Goal: Information Seeking & Learning: Learn about a topic

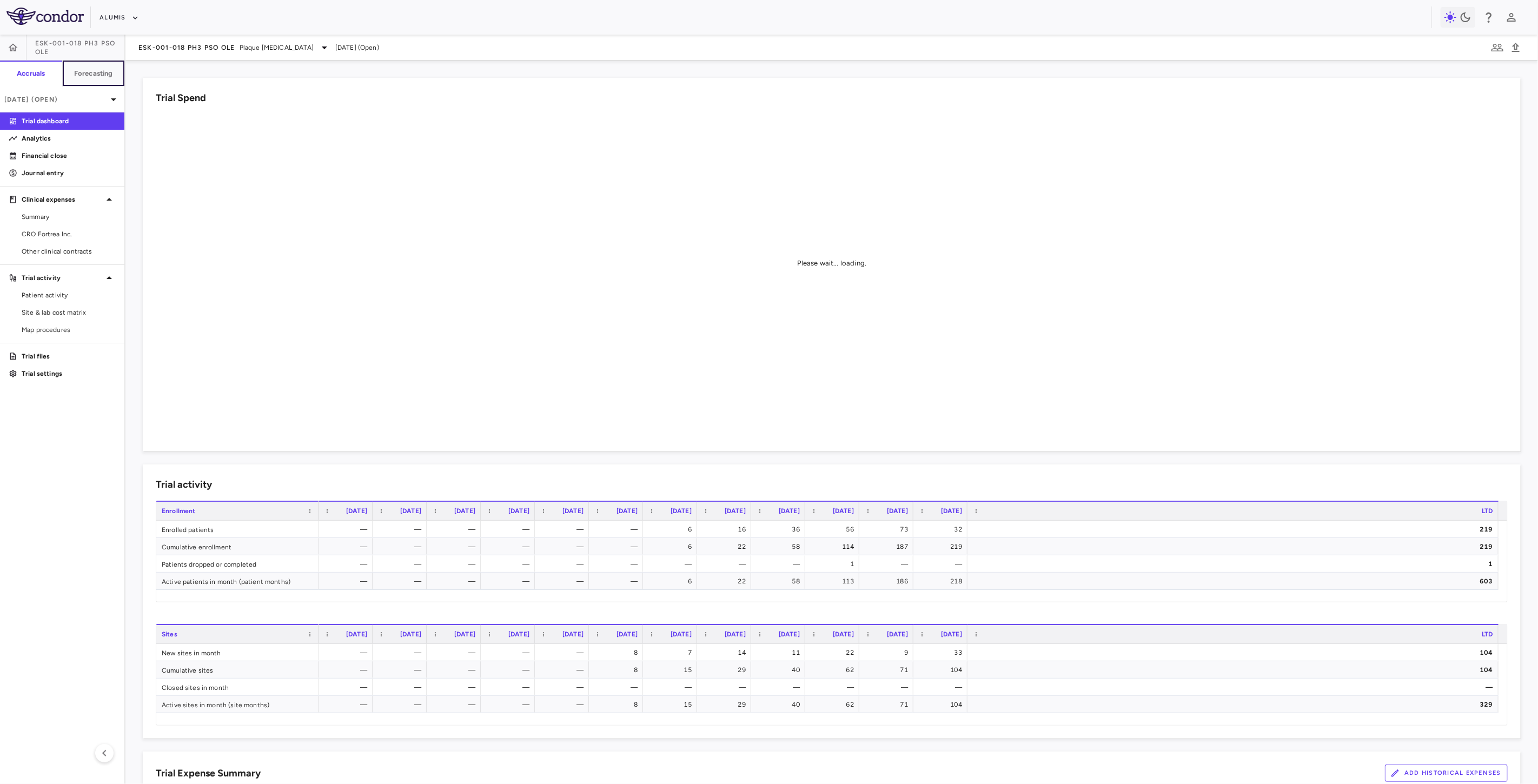
drag, startPoint x: 84, startPoint y: 77, endPoint x: 98, endPoint y: 99, distance: 26.1
click at [84, 77] on h6 "Forecasting" at bounding box center [93, 73] width 39 height 10
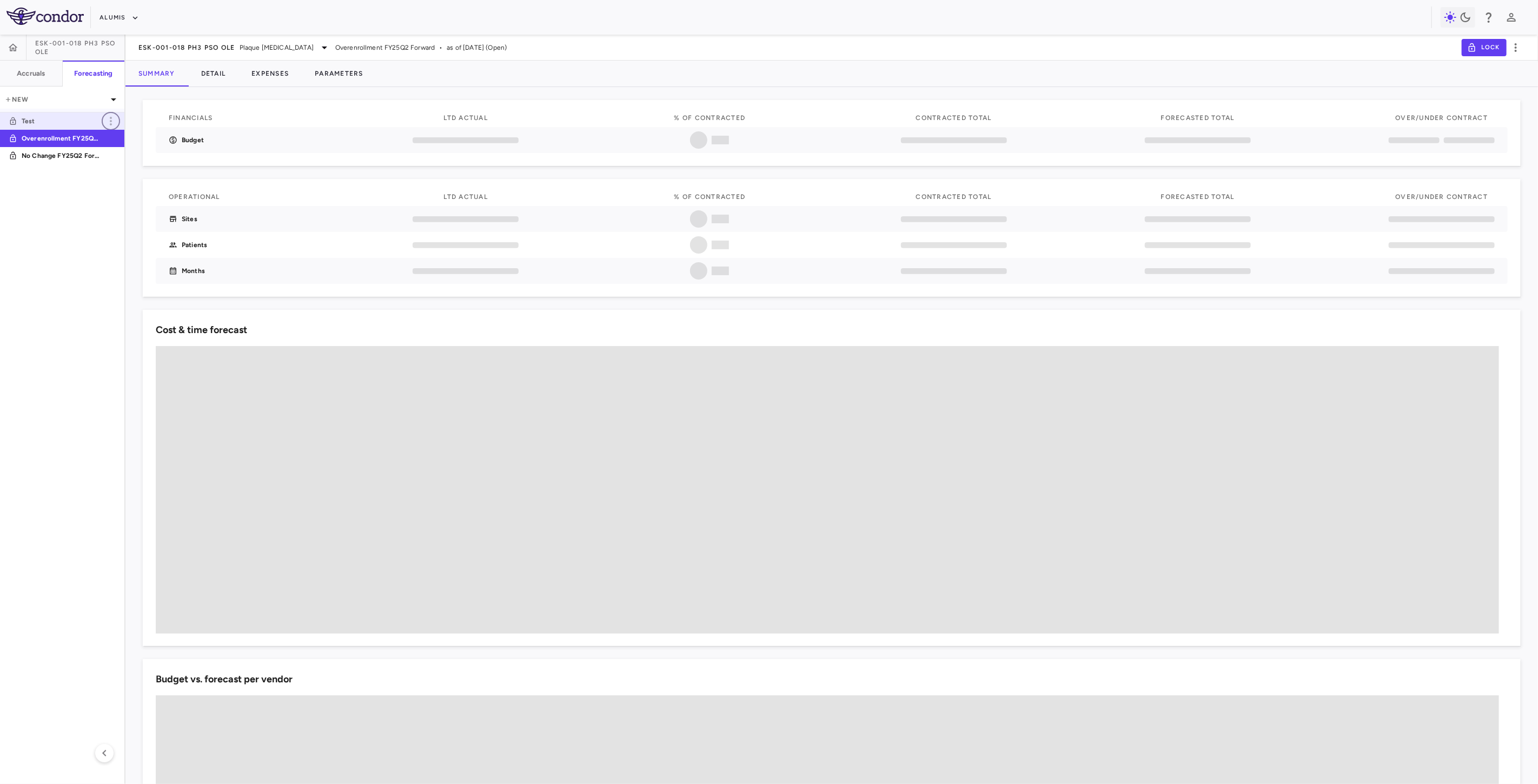
click at [109, 116] on icon "button" at bounding box center [110, 121] width 13 height 13
click at [122, 168] on div "Delete" at bounding box center [125, 167] width 48 height 18
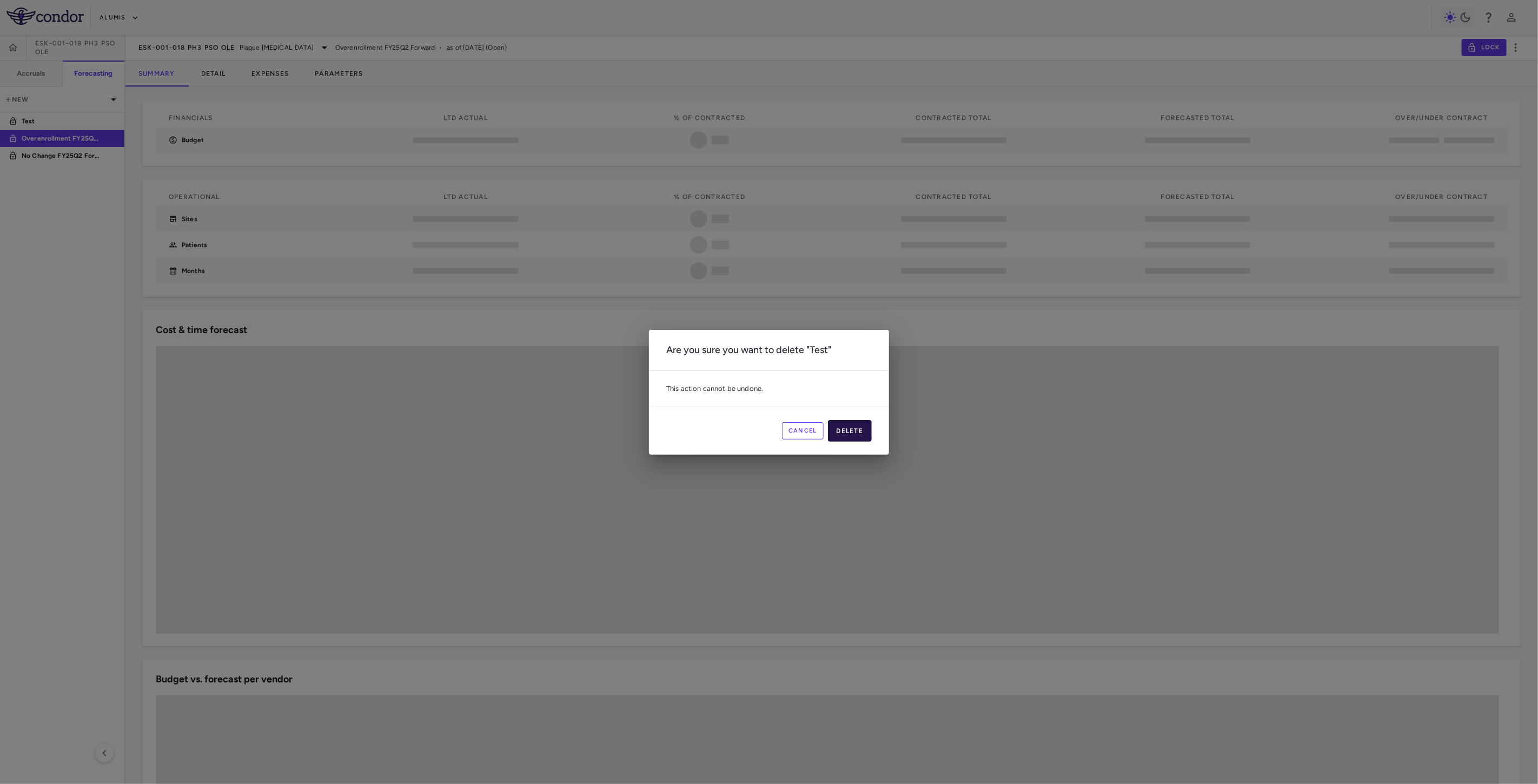
click at [858, 427] on button "Delete" at bounding box center [850, 431] width 44 height 21
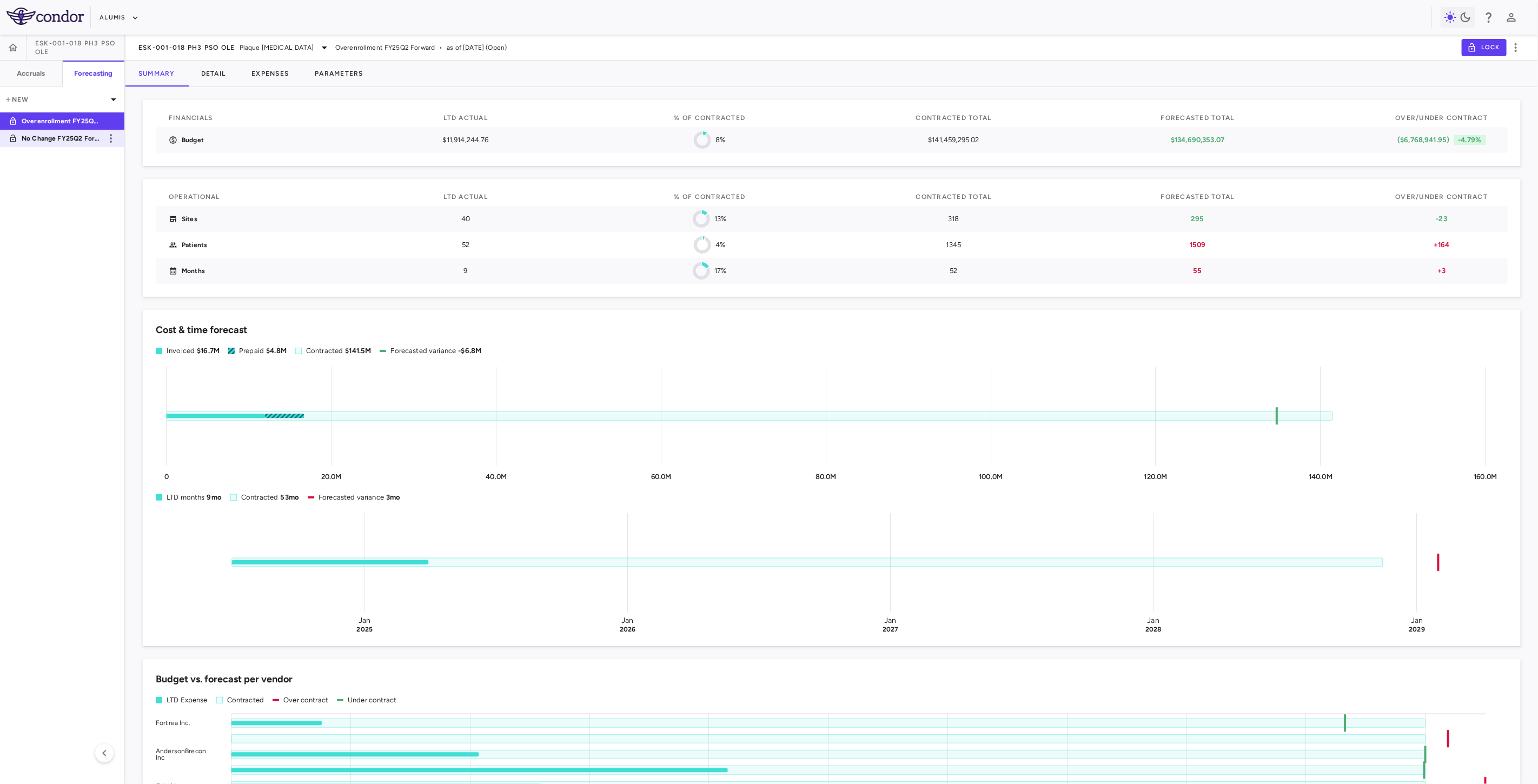
click at [80, 138] on p "No Change FY25Q2 Forward" at bounding box center [61, 138] width 80 height 10
click at [68, 416] on aside "ESK-001-018 Ph3 PsO OLE Accruals Forecasting New Overenrollment FY25Q2 Forward …" at bounding box center [62, 409] width 125 height 749
click at [57, 80] on button "Accruals" at bounding box center [31, 74] width 63 height 26
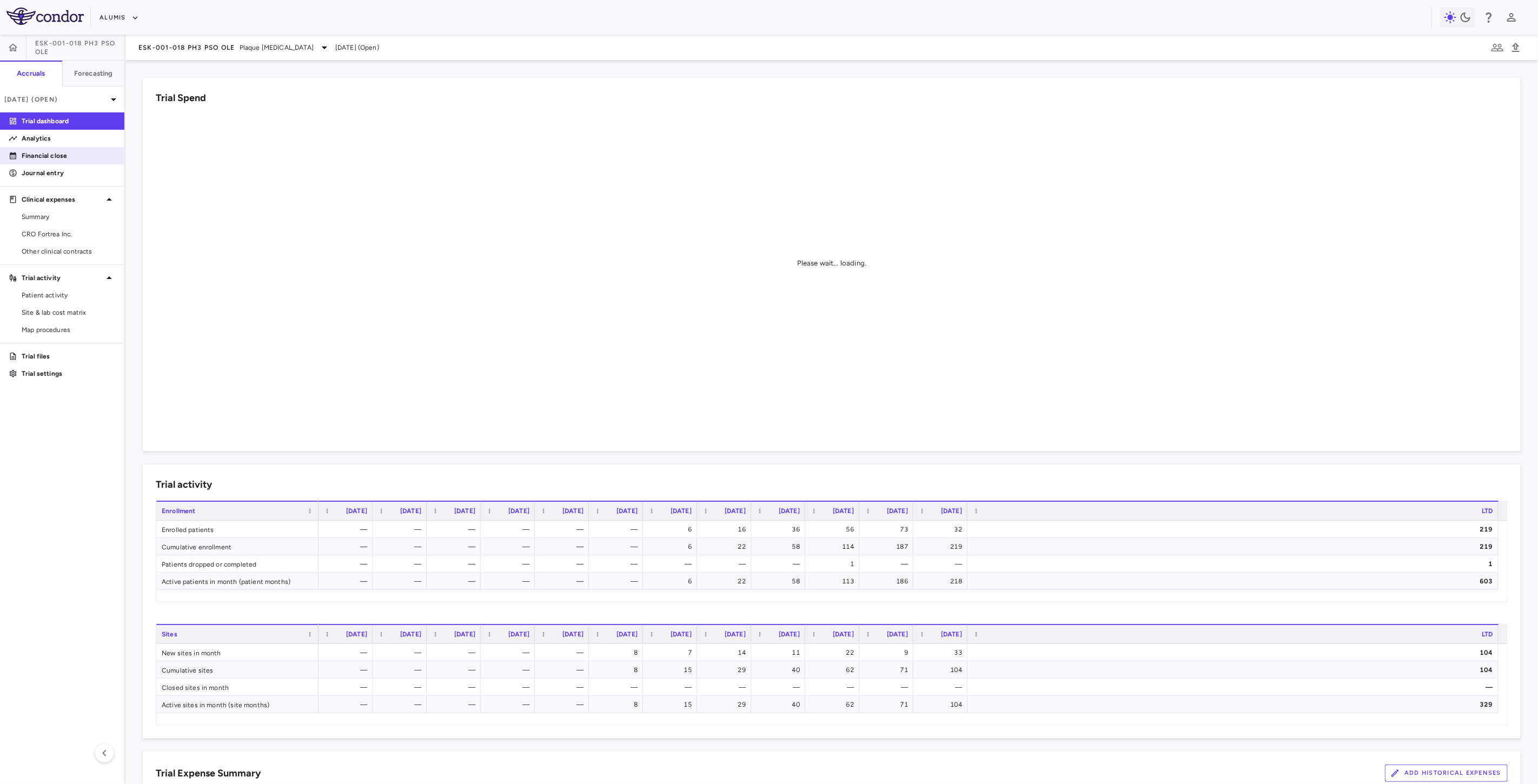
click at [47, 156] on p "Financial close" at bounding box center [68, 156] width 94 height 10
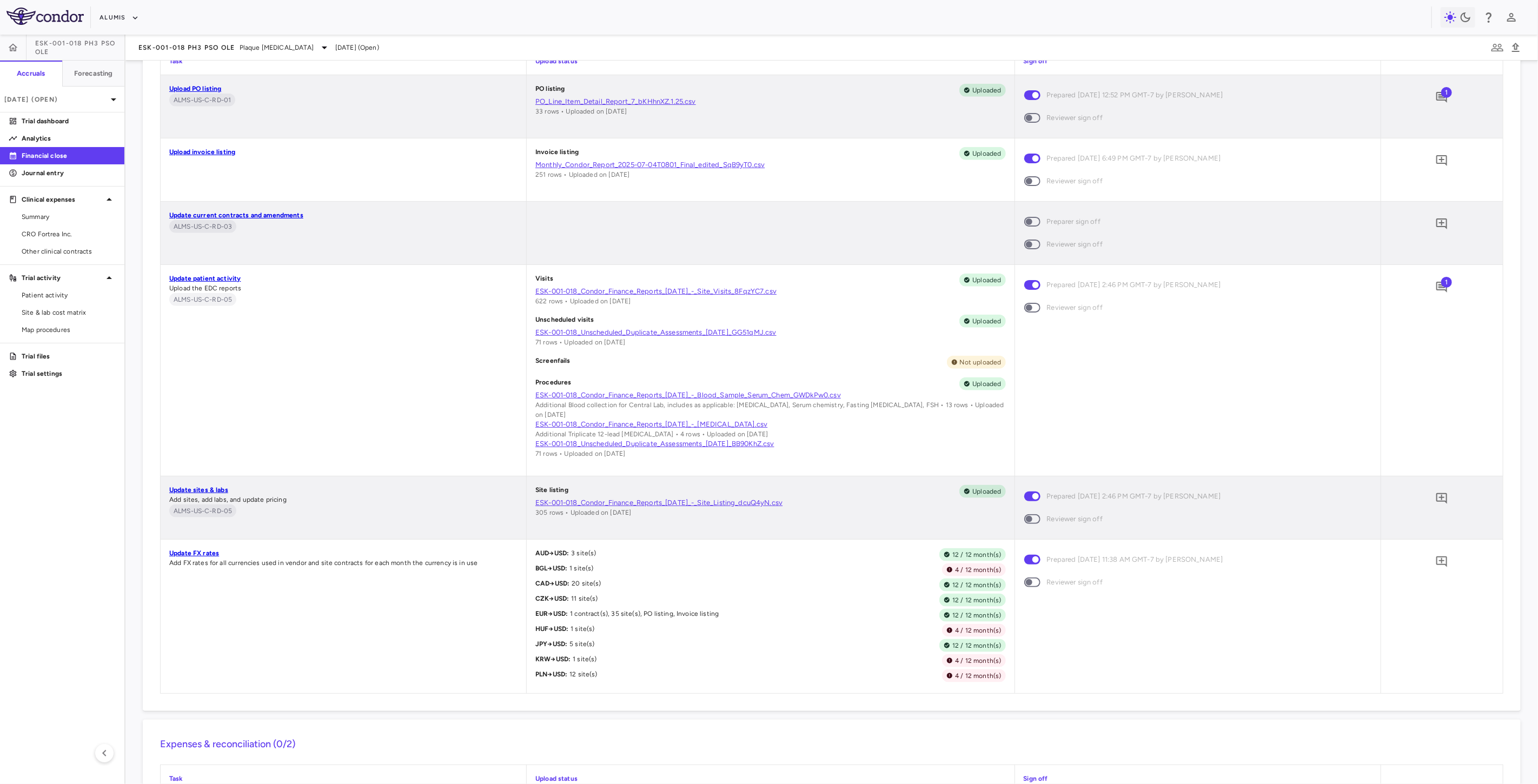
scroll to position [901, 0]
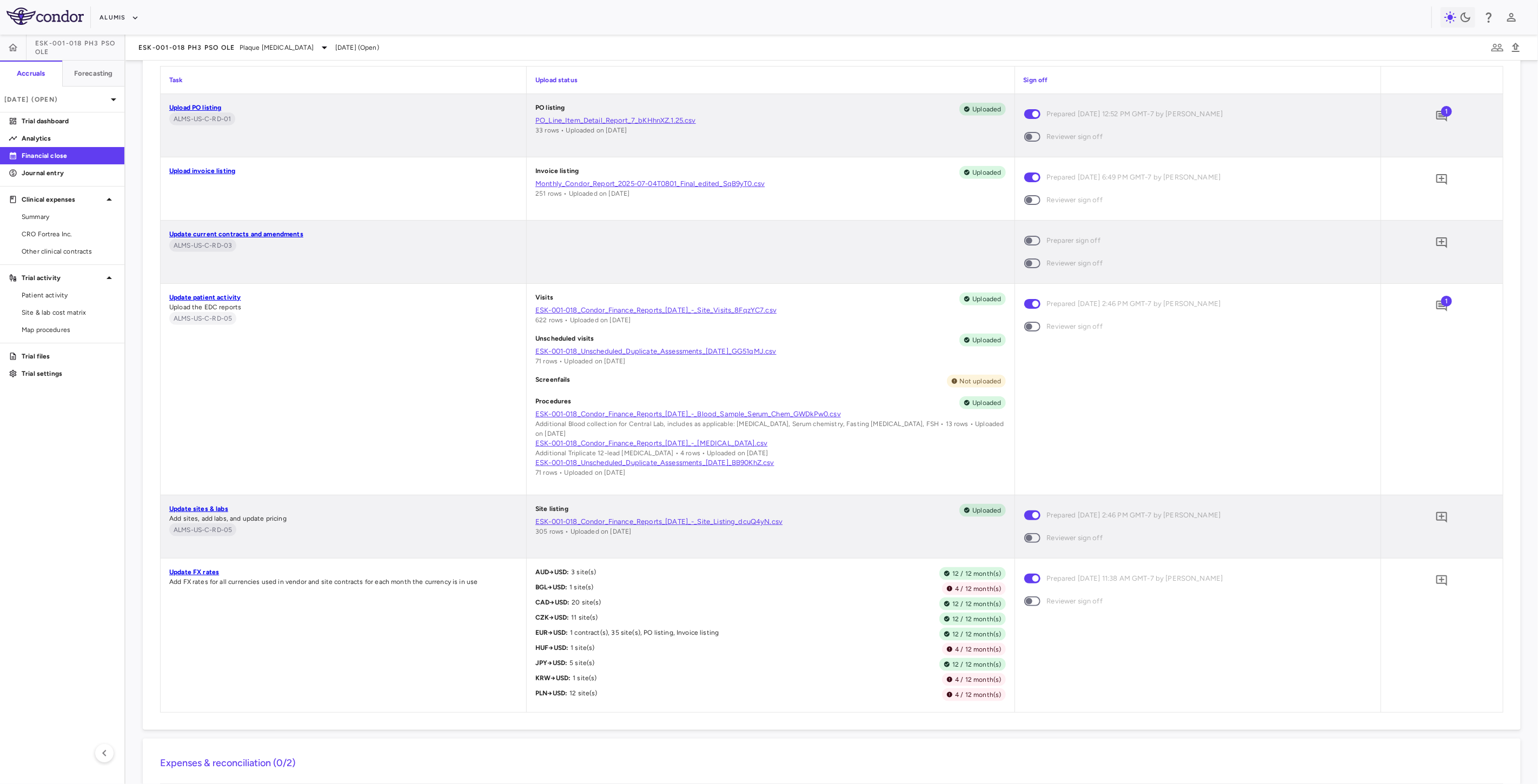
click at [312, 437] on div "Update patient activity Upload the EDC reports ALMS-US-C-RD-05" at bounding box center [343, 390] width 366 height 211
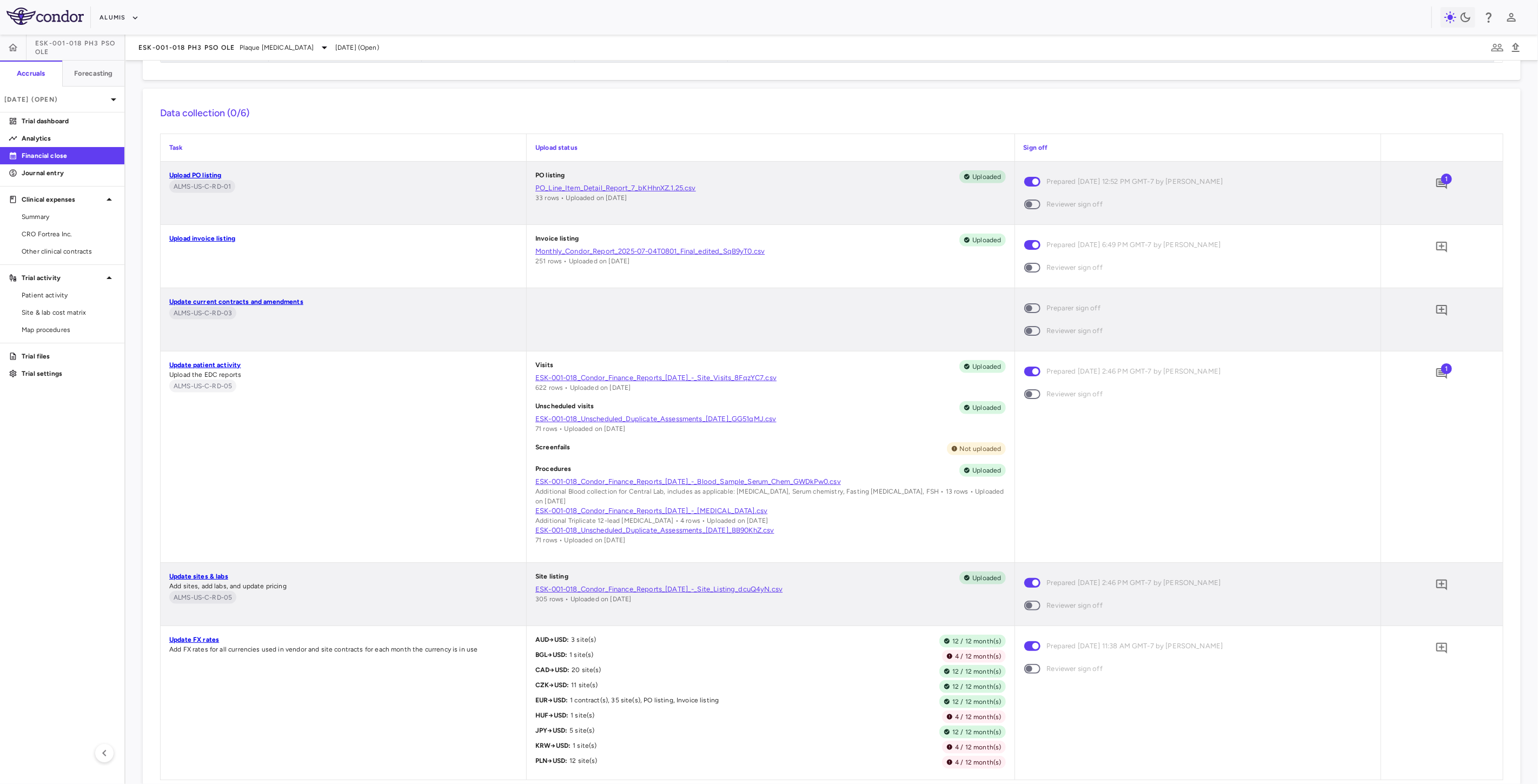
scroll to position [841, 0]
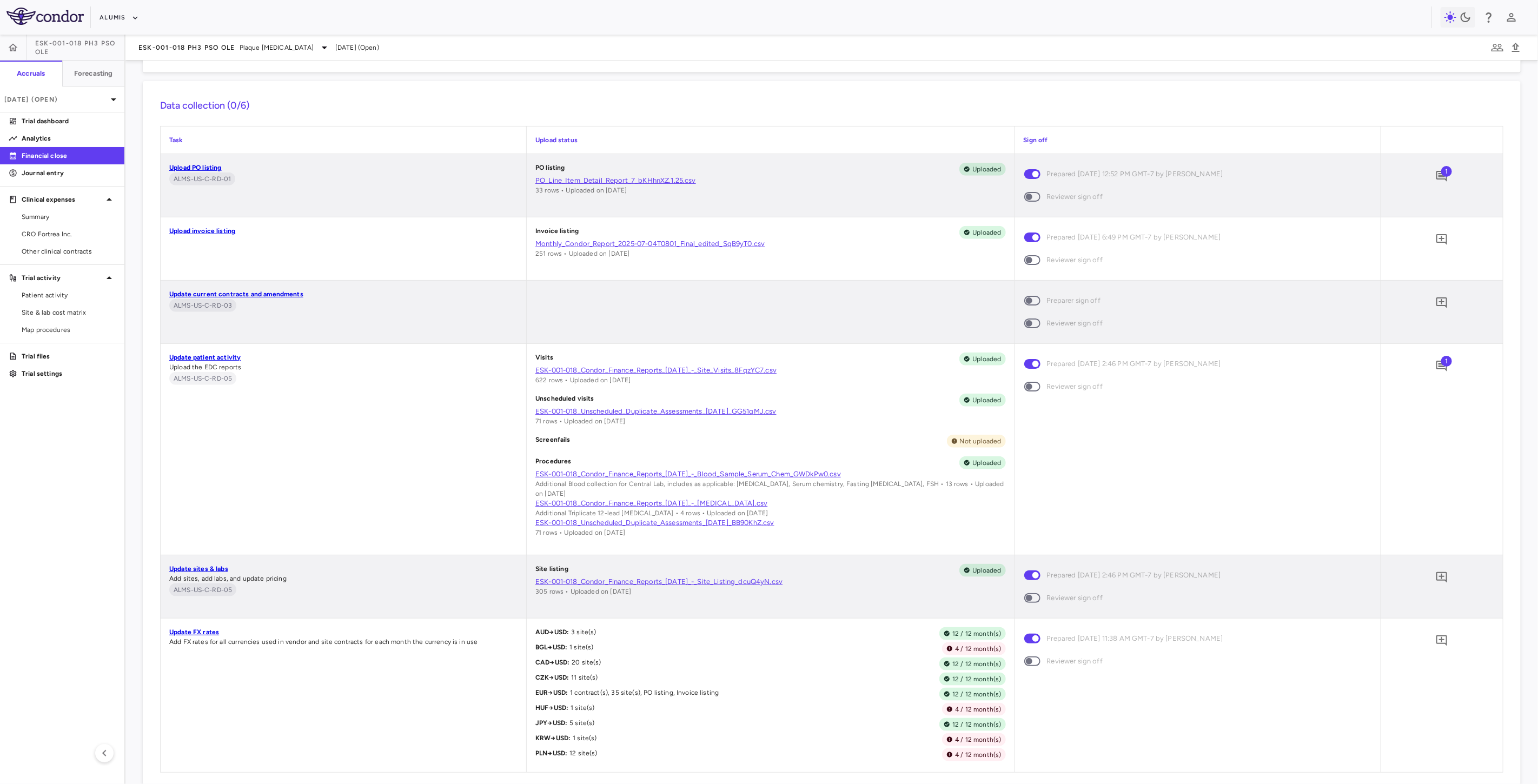
click at [603, 307] on div at bounding box center [770, 311] width 487 height 63
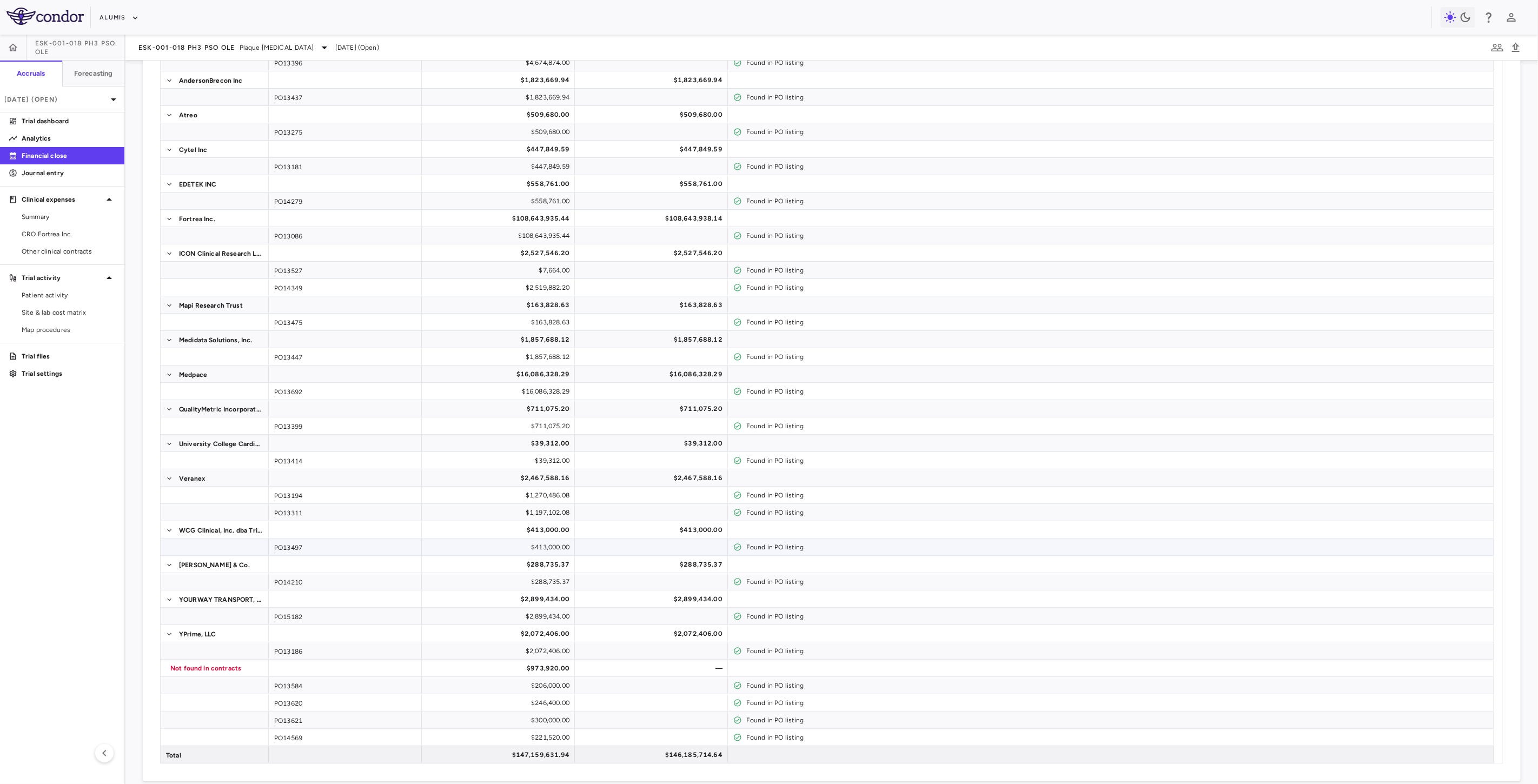
scroll to position [0, 0]
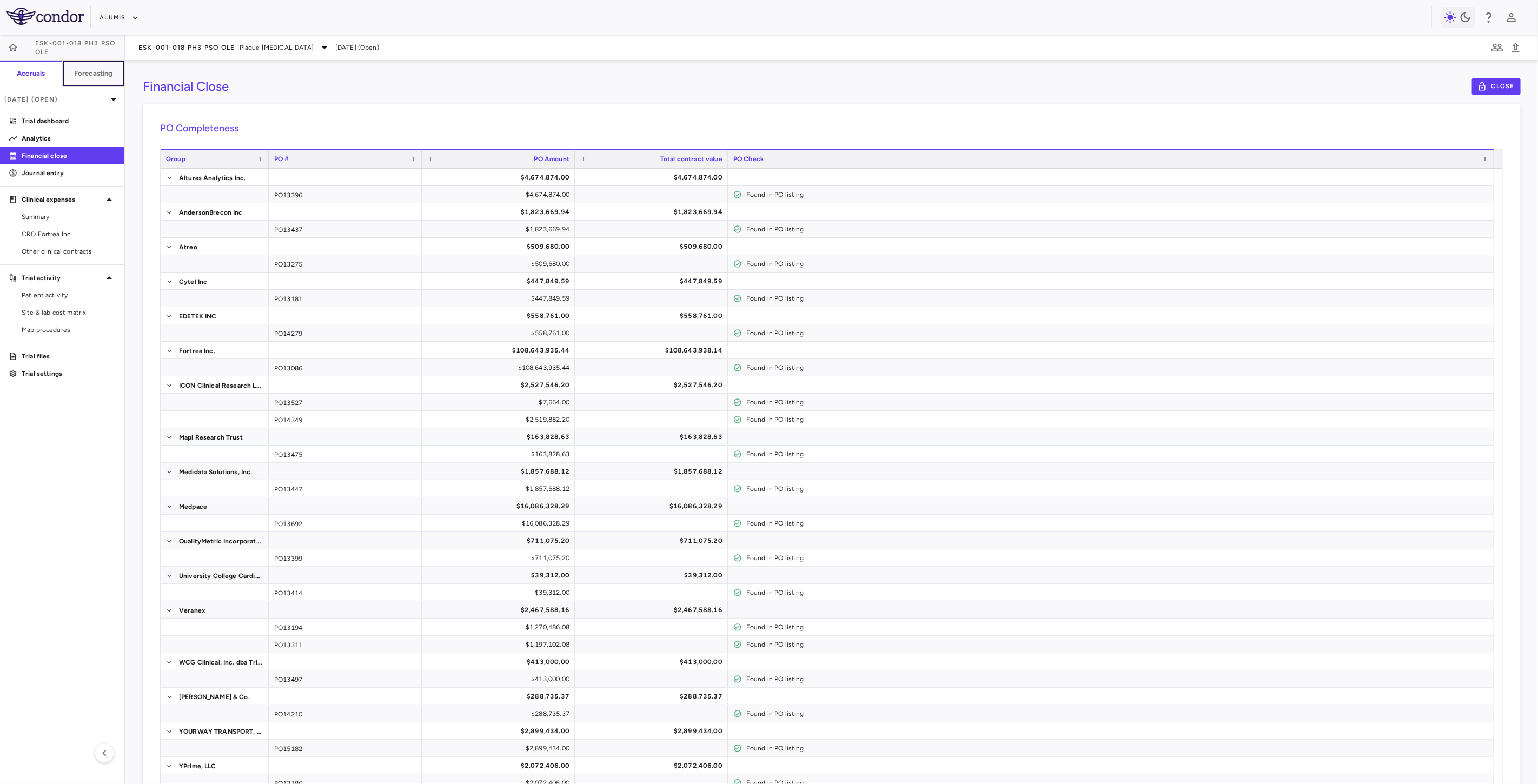
drag, startPoint x: 103, startPoint y: 71, endPoint x: 59, endPoint y: 83, distance: 45.6
click at [103, 71] on h6 "Forecasting" at bounding box center [93, 73] width 39 height 10
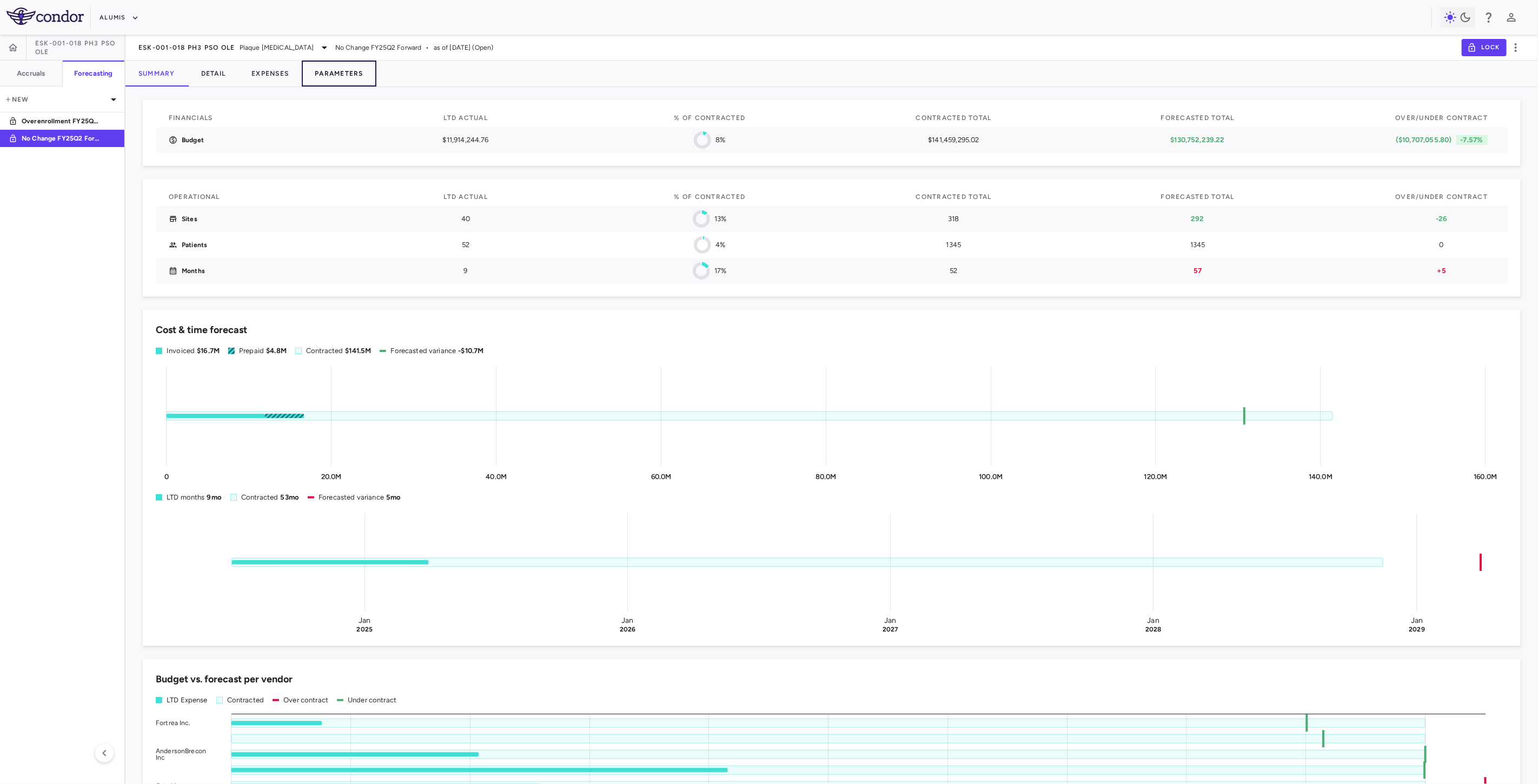
click at [352, 73] on button "Parameters" at bounding box center [339, 74] width 74 height 26
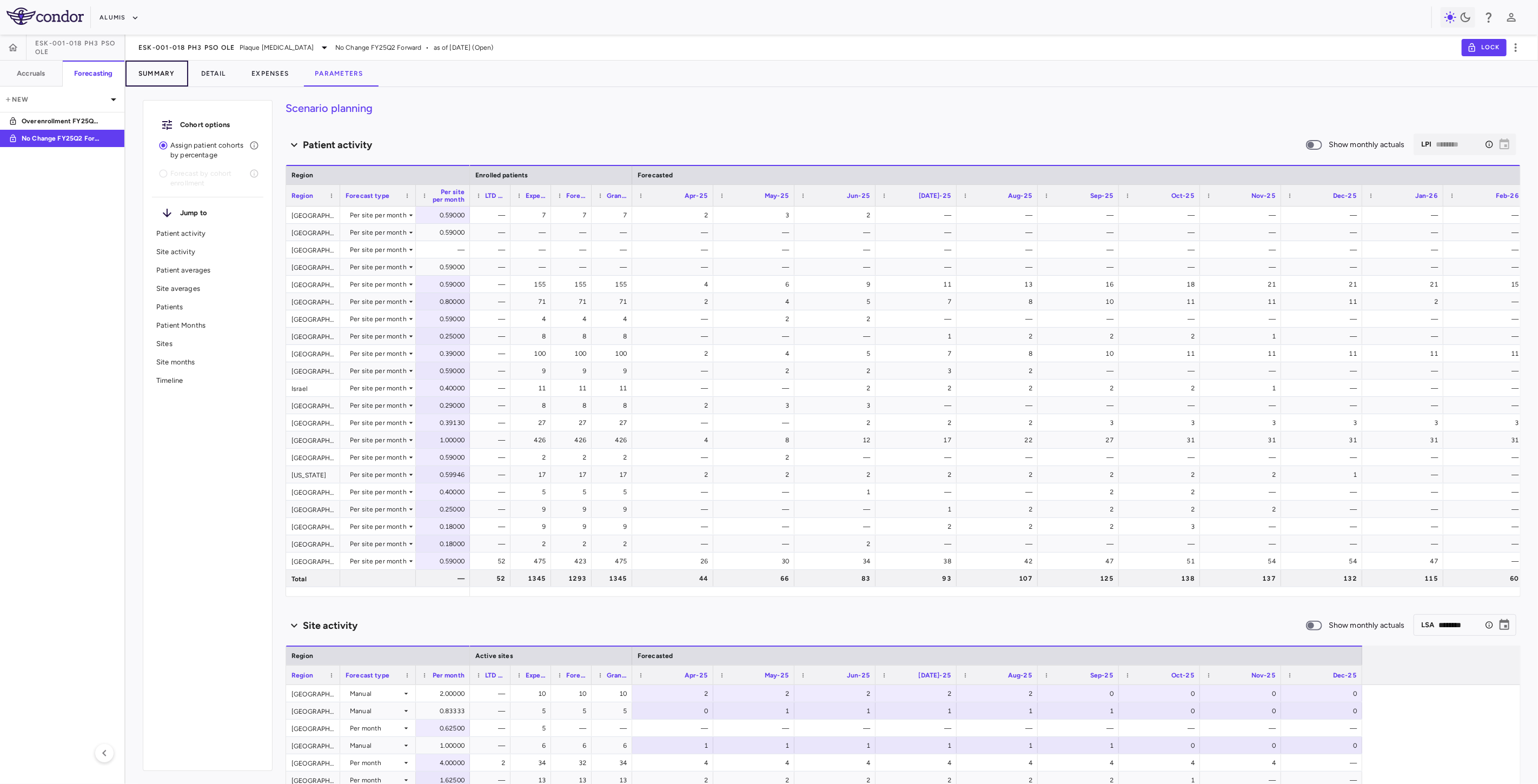
click at [166, 71] on button "Summary" at bounding box center [157, 74] width 63 height 26
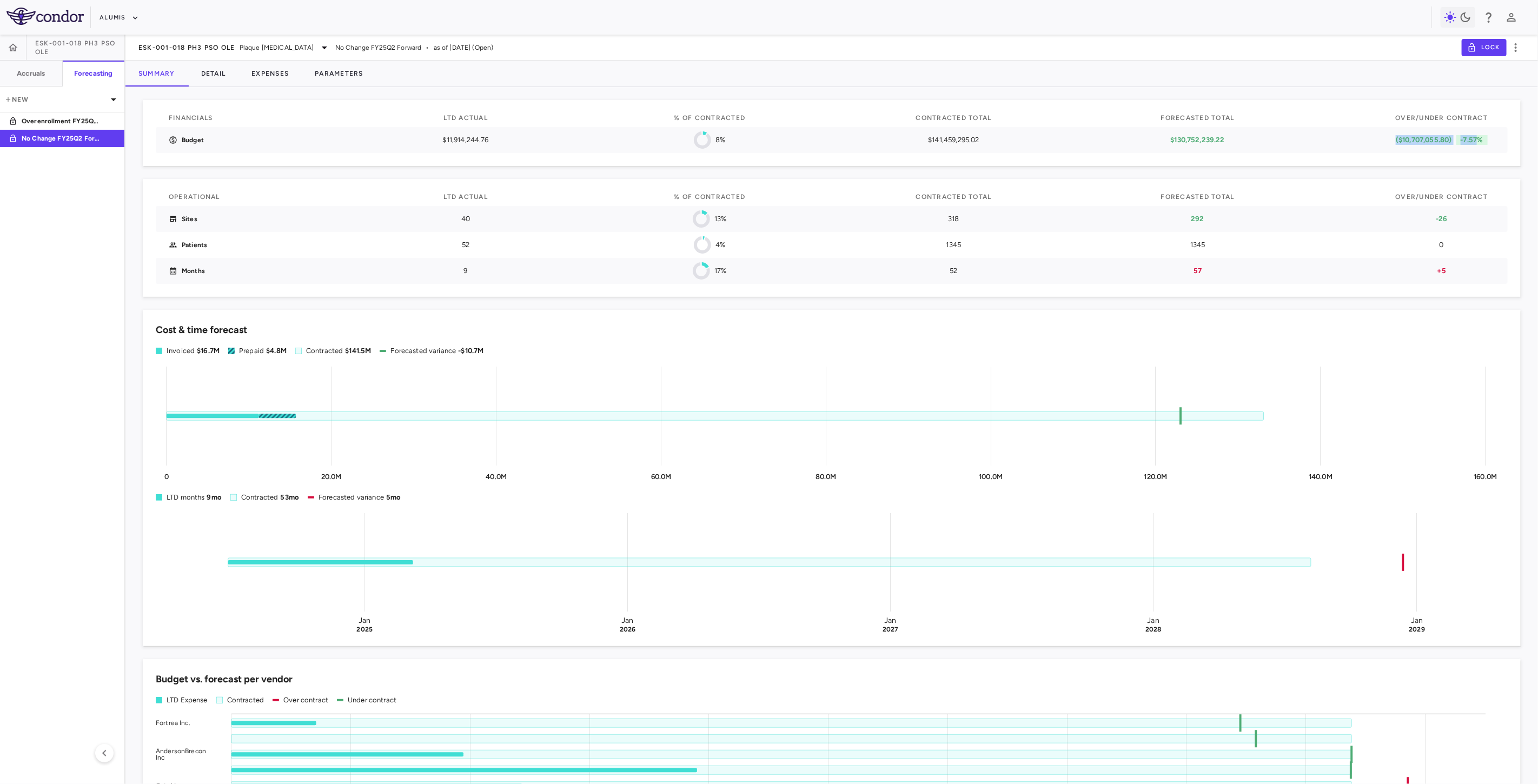
drag, startPoint x: 1471, startPoint y: 138, endPoint x: 1476, endPoint y: 139, distance: 5.1
click at [1476, 139] on div "($10,707,055.80) -7.57%" at bounding box center [1441, 140] width 106 height 10
click at [64, 118] on p "Overenrollment FY25Q2 Forward" at bounding box center [61, 121] width 80 height 10
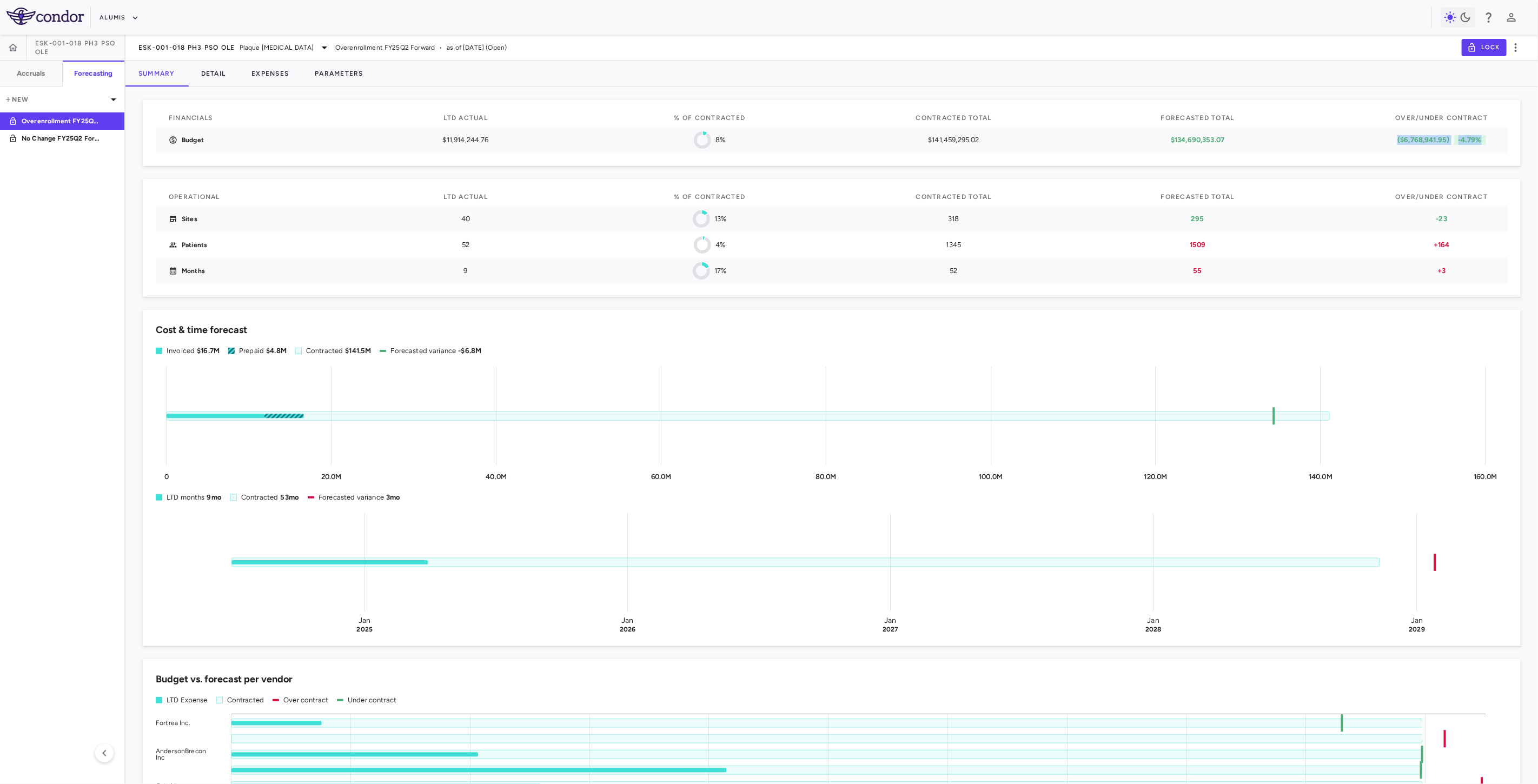
drag, startPoint x: 1420, startPoint y: 144, endPoint x: 1480, endPoint y: 144, distance: 60.0
click at [1480, 144] on div "Budget $11,914,244.76 8% $141,459,295.02 $134,690,353.07 ($6,768,941.95) -4.79%" at bounding box center [831, 140] width 1352 height 26
click at [1424, 151] on div "($6,768,941.95) -4.79%" at bounding box center [1441, 140] width 119 height 26
drag, startPoint x: 1404, startPoint y: 137, endPoint x: 1479, endPoint y: 147, distance: 75.7
click at [1479, 147] on div "($6,768,941.95) -4.79%" at bounding box center [1441, 140] width 119 height 26
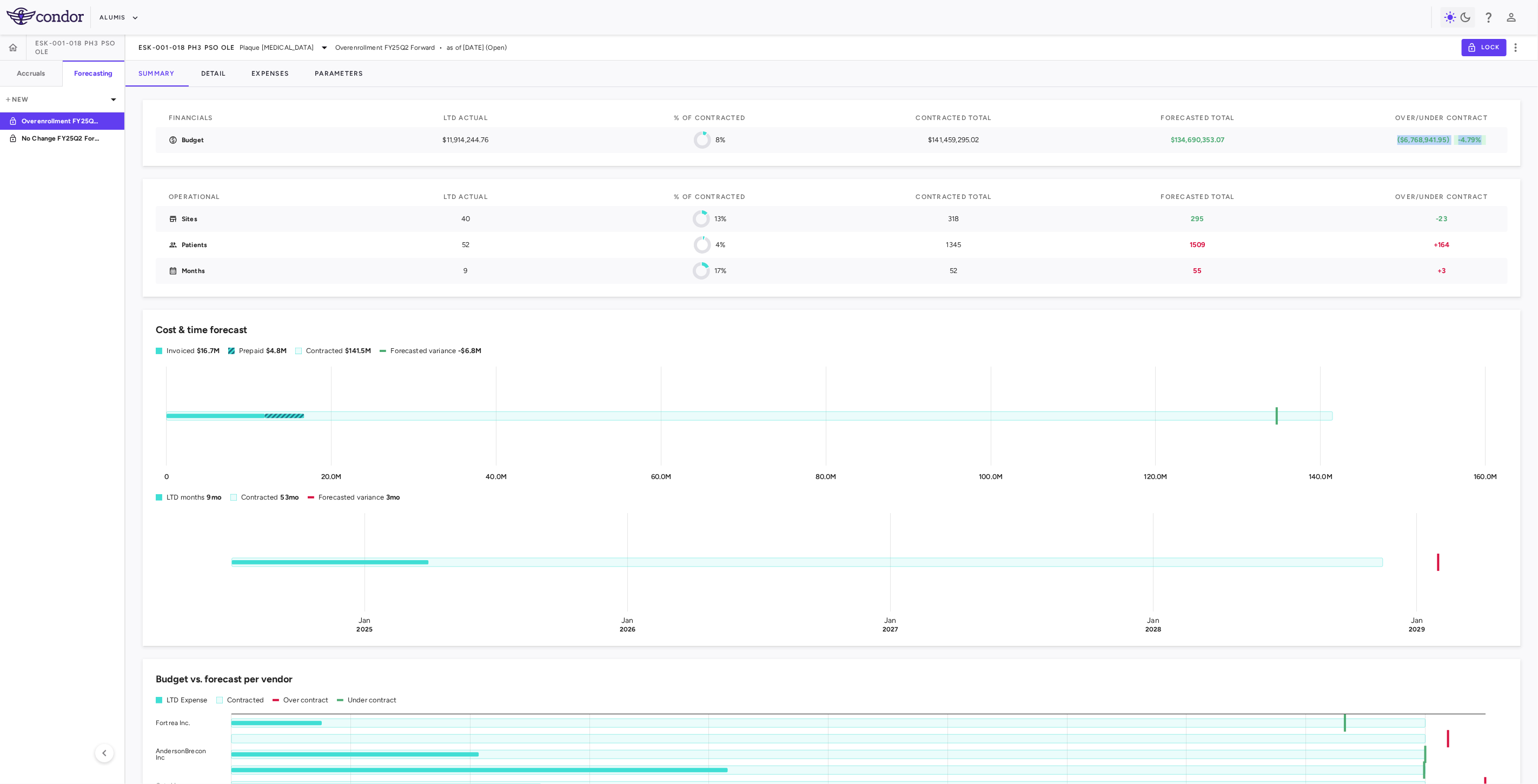
click at [1424, 142] on p "($6,768,941.95)" at bounding box center [1423, 140] width 52 height 10
click at [1397, 140] on p "($6,768,941.95)" at bounding box center [1423, 140] width 52 height 10
drag, startPoint x: 1379, startPoint y: 140, endPoint x: 1484, endPoint y: 146, distance: 105.2
click at [1484, 146] on div "($6,768,941.95) -4.79%" at bounding box center [1441, 140] width 119 height 26
click at [1430, 139] on p "($6,768,941.95)" at bounding box center [1423, 140] width 52 height 10
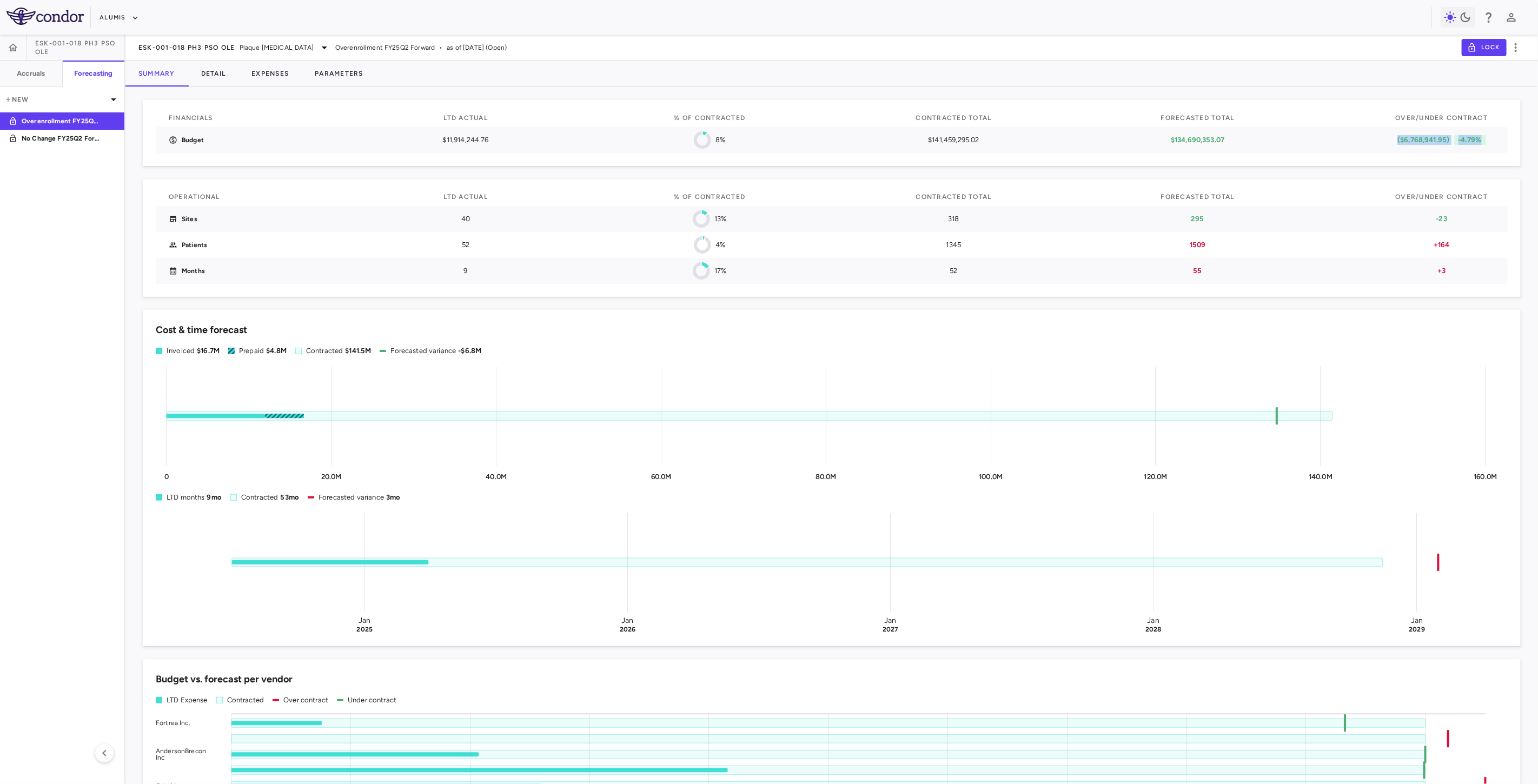
drag, startPoint x: 1385, startPoint y: 140, endPoint x: 1485, endPoint y: 141, distance: 100.0
click at [1485, 141] on div "($6,768,941.95) -4.79%" at bounding box center [1441, 140] width 106 height 10
click at [1463, 138] on p "-4.79%" at bounding box center [1470, 140] width 32 height 10
click at [1462, 136] on p "-4.79%" at bounding box center [1470, 140] width 32 height 10
drag, startPoint x: 1452, startPoint y: 220, endPoint x: 1329, endPoint y: 214, distance: 123.1
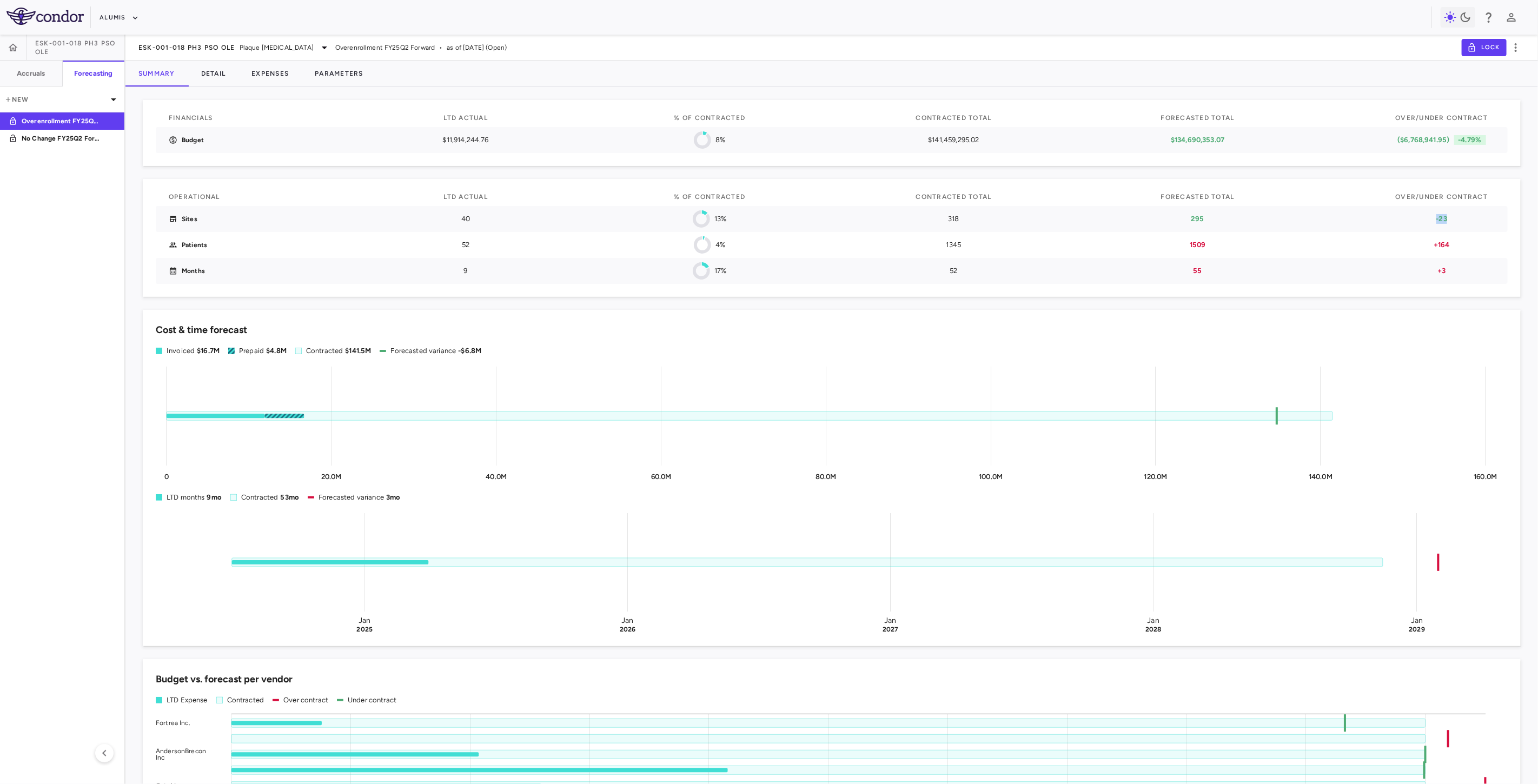
click at [1329, 214] on div "Sites 40 13% 318 295 -23" at bounding box center [831, 219] width 1352 height 26
click at [1272, 220] on div "Sites 40 13% 318 295 -23" at bounding box center [831, 219] width 1352 height 26
drag, startPoint x: 1468, startPoint y: 141, endPoint x: 1299, endPoint y: 140, distance: 169.0
click at [1299, 140] on div "Budget $11,914,244.76 8% $141,459,295.02 $134,690,353.07 ($6,768,941.95) -4.79%" at bounding box center [831, 140] width 1352 height 26
click at [1416, 217] on p "-23" at bounding box center [1441, 219] width 106 height 10
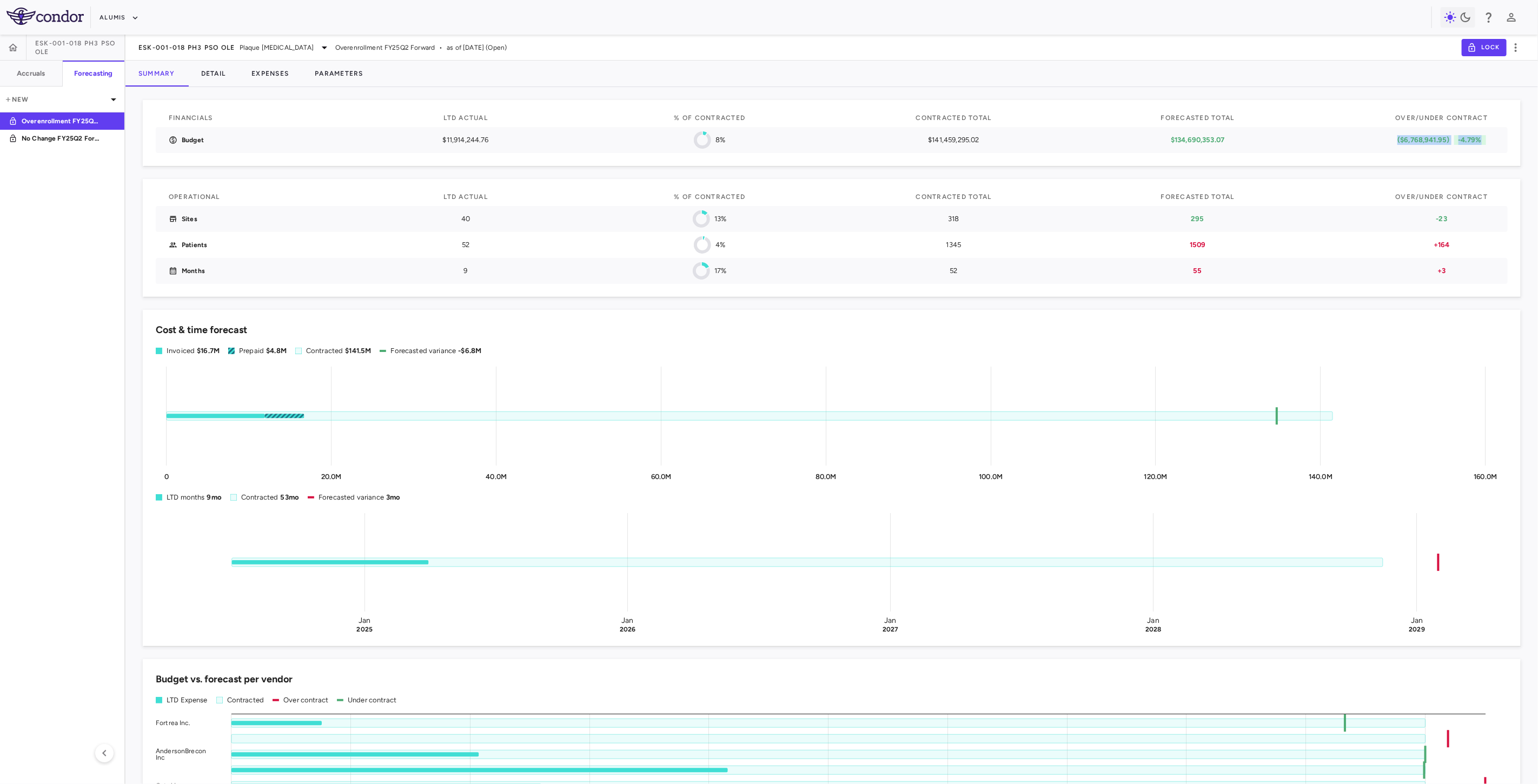
drag, startPoint x: 1439, startPoint y: 141, endPoint x: 1383, endPoint y: 141, distance: 56.0
click at [1388, 141] on div "($6,768,941.95) -4.79%" at bounding box center [1441, 140] width 106 height 10
click at [1422, 134] on div "($6,768,941.95) -4.79%" at bounding box center [1441, 140] width 119 height 26
click at [237, 76] on button "Detail" at bounding box center [214, 74] width 51 height 26
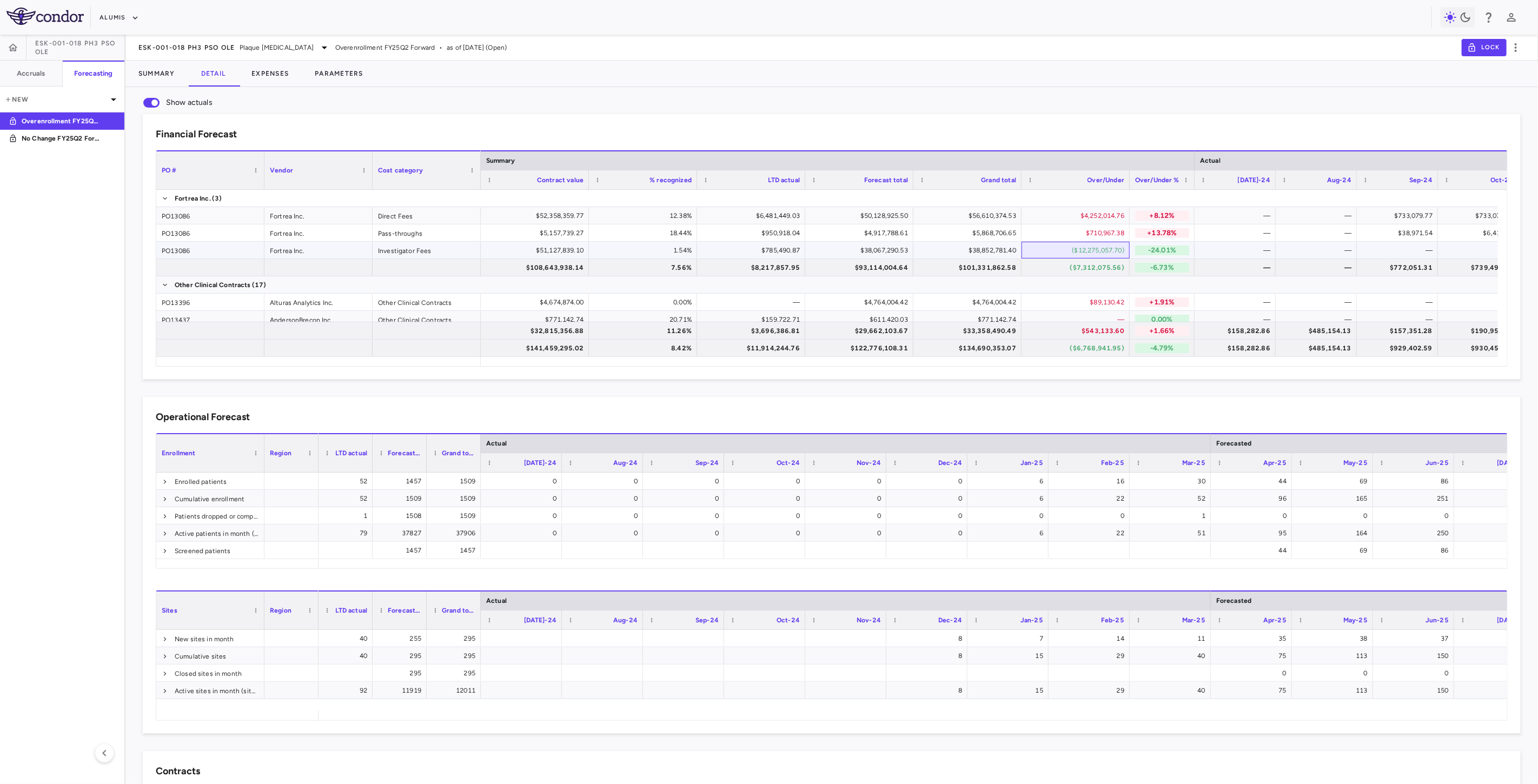
drag, startPoint x: 1065, startPoint y: 248, endPoint x: 1122, endPoint y: 247, distance: 57.0
click at [1082, 248] on div "($12,275,057.70)" at bounding box center [1078, 250] width 93 height 17
click at [577, 256] on div "$51,127,839.10" at bounding box center [536, 250] width 93 height 17
click at [269, 71] on button "Expenses" at bounding box center [270, 74] width 63 height 26
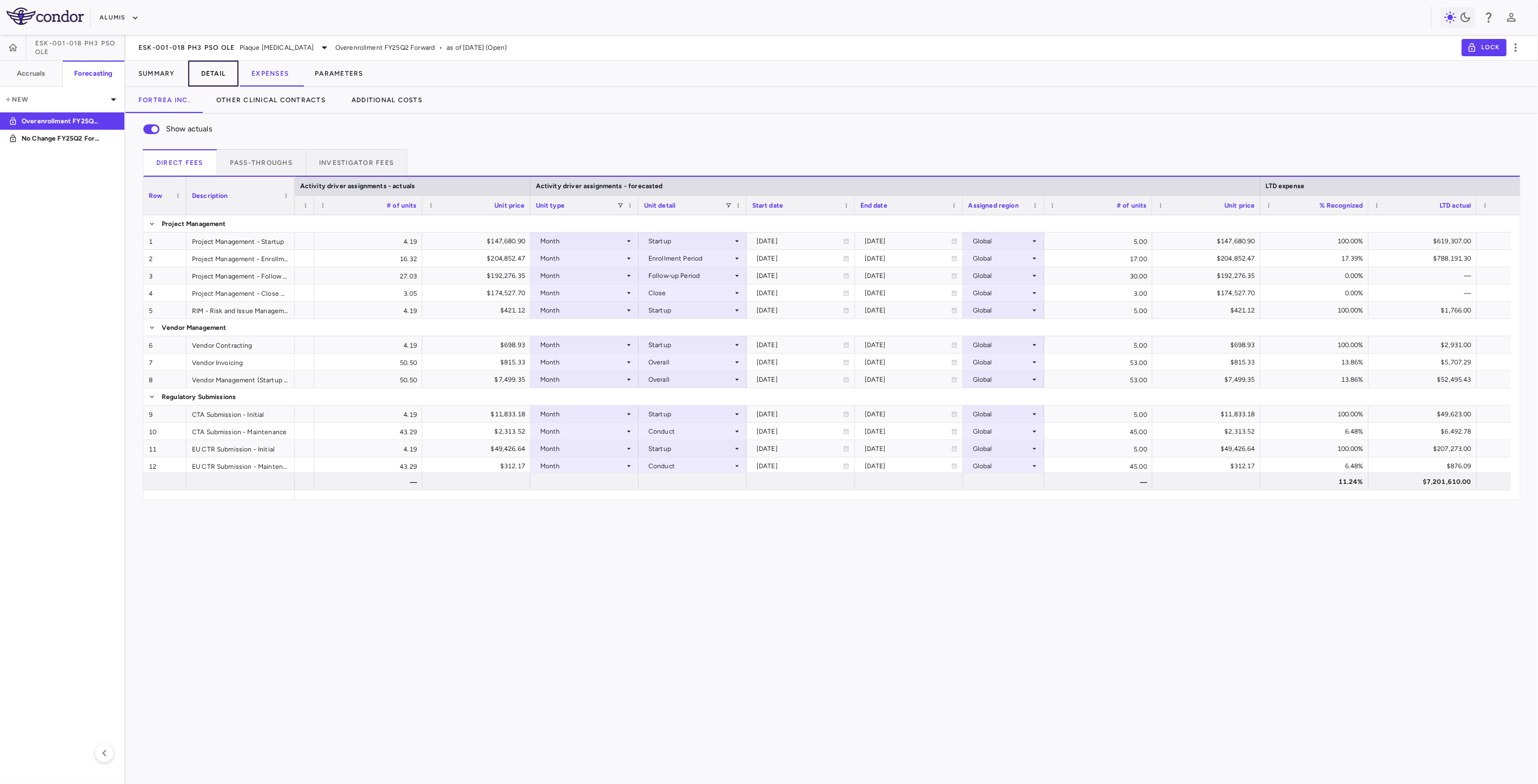
click at [209, 74] on button "Detail" at bounding box center [214, 74] width 51 height 26
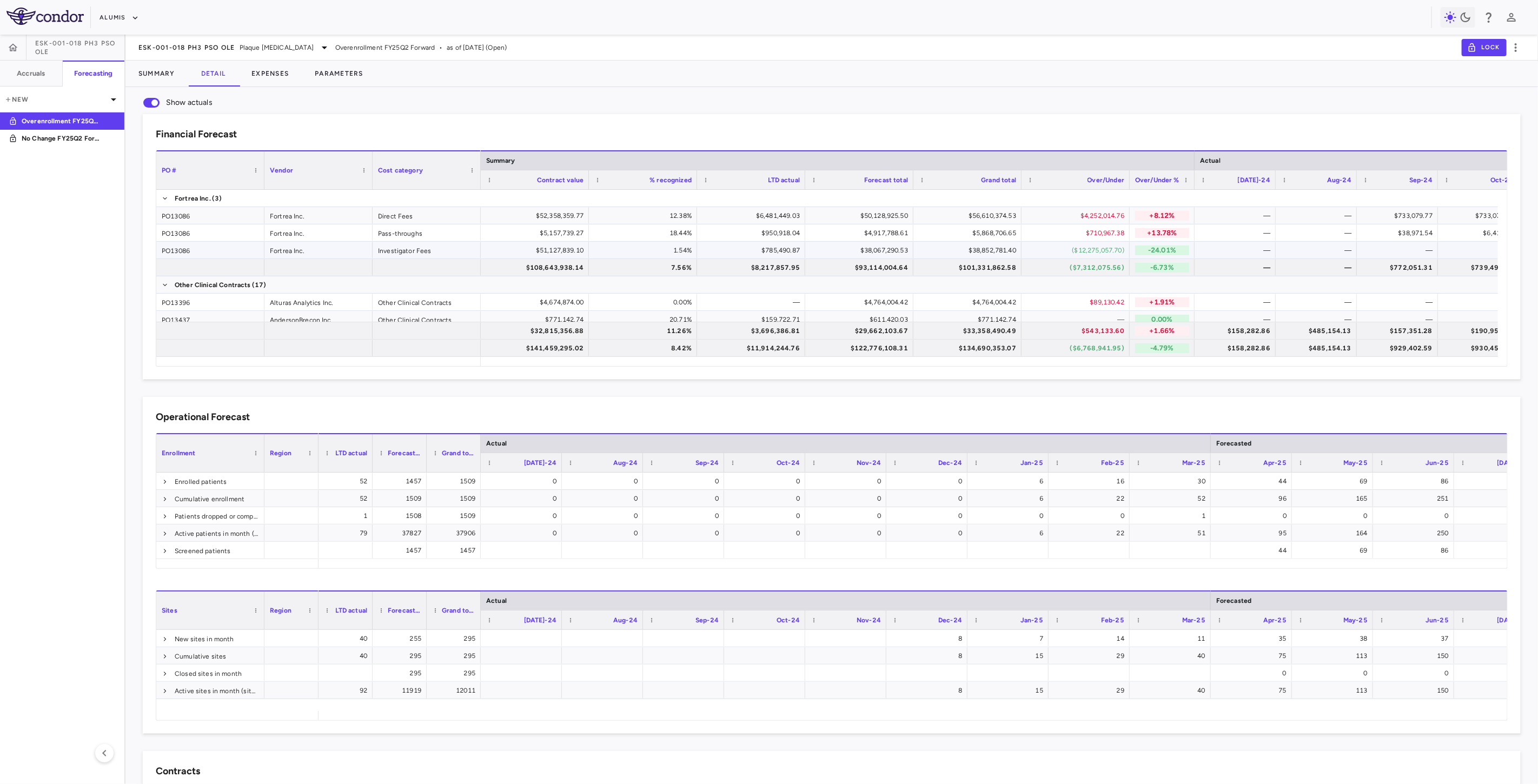
click at [1090, 254] on div "($12,275,057.70)" at bounding box center [1078, 250] width 93 height 17
click at [853, 254] on div "$38,067,290.53" at bounding box center [861, 250] width 93 height 17
click at [1103, 254] on div "($12,275,057.70)" at bounding box center [1078, 250] width 93 height 17
click at [1178, 256] on div "-24.01%" at bounding box center [1162, 250] width 54 height 16
click at [1084, 256] on div "($12,275,057.70)" at bounding box center [1078, 250] width 93 height 17
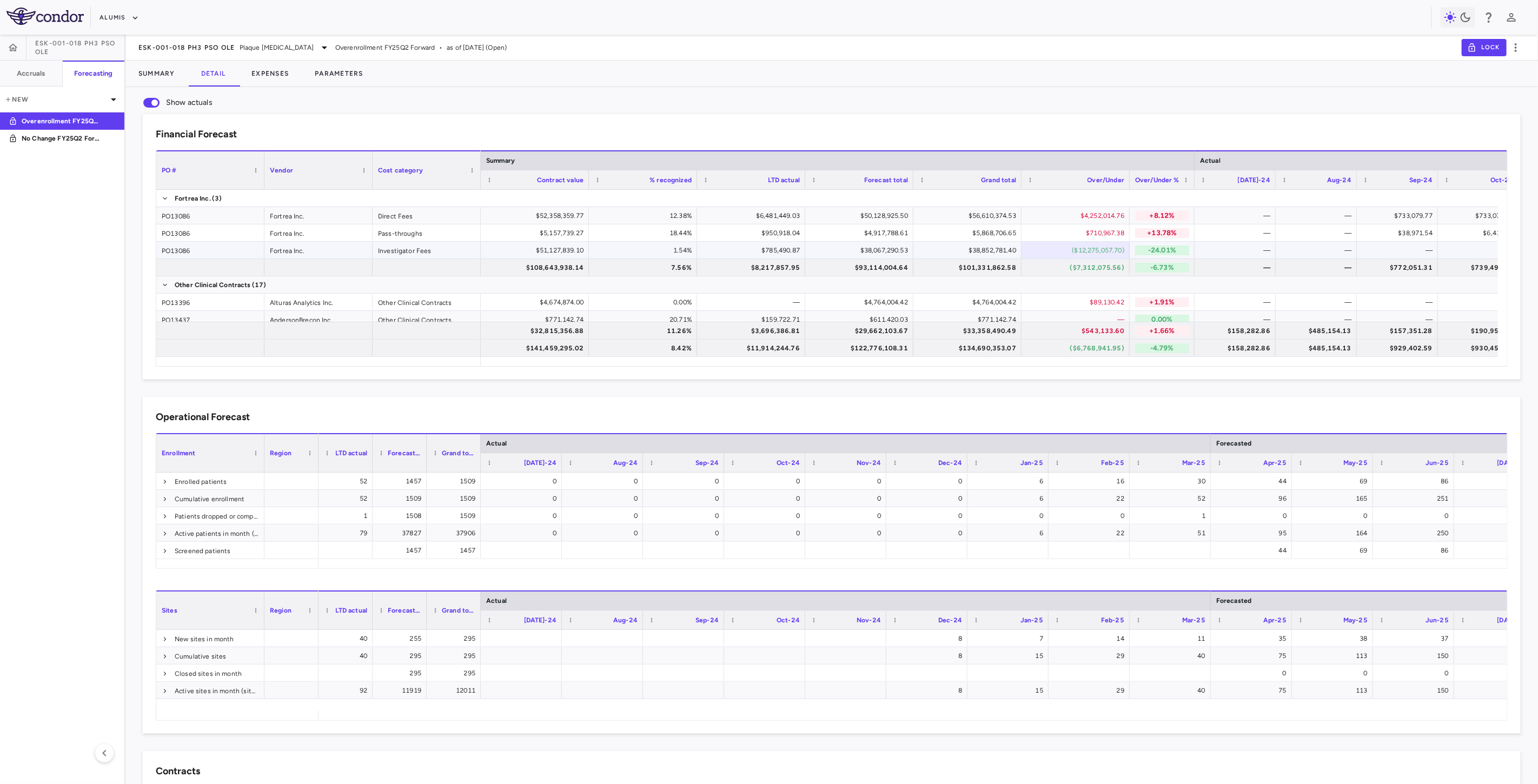
click at [1157, 248] on p "-24.01%" at bounding box center [1162, 250] width 54 height 10
click at [1098, 252] on div "($12,275,057.70)" at bounding box center [1078, 250] width 93 height 17
click at [1160, 250] on p "-24.01%" at bounding box center [1162, 250] width 54 height 10
click at [1055, 250] on div "($12,275,057.70)" at bounding box center [1078, 250] width 93 height 17
drag, startPoint x: 65, startPoint y: 138, endPoint x: 734, endPoint y: 172, distance: 669.9
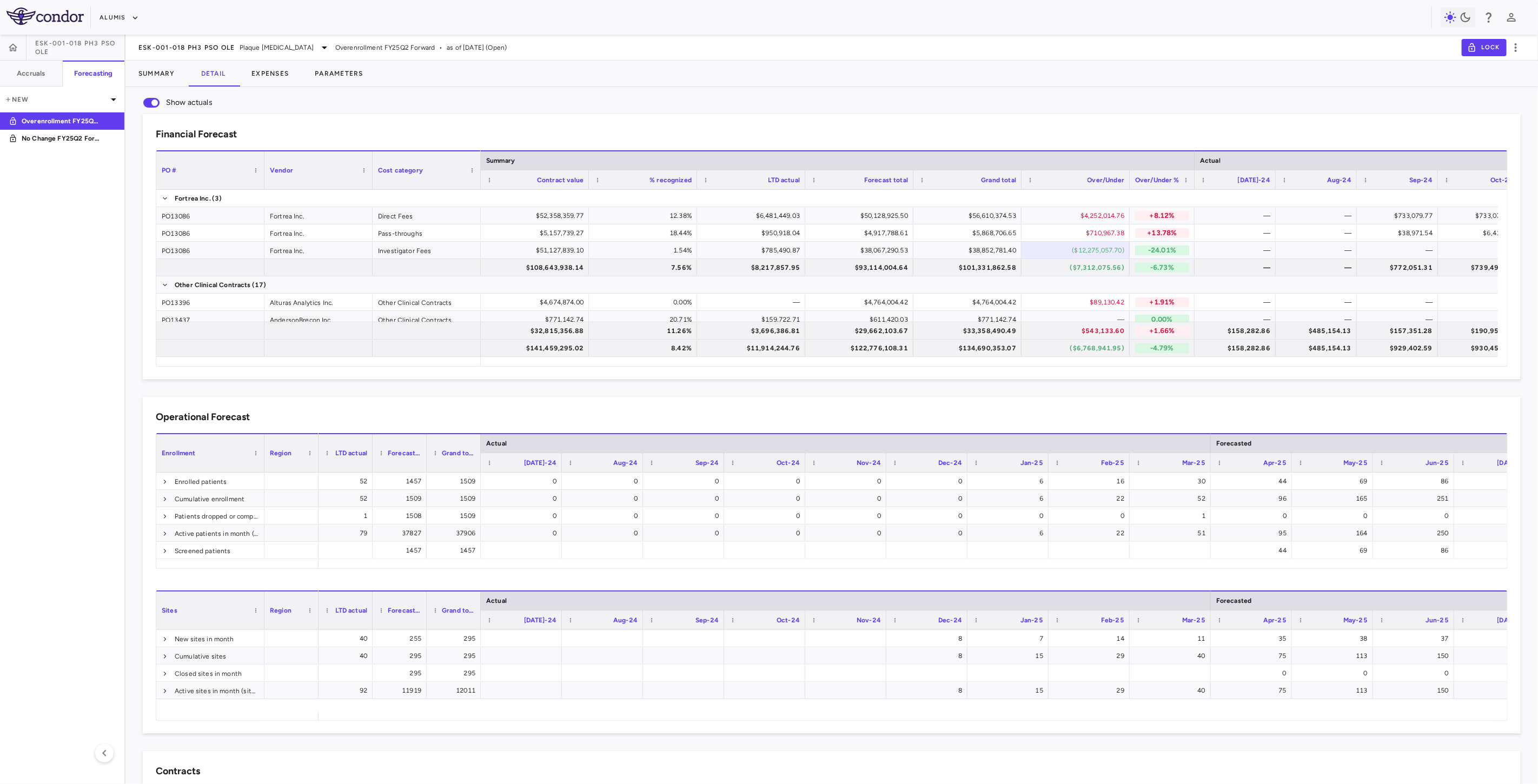
click at [65, 138] on p "No Change FY25Q2 Forward" at bounding box center [61, 138] width 80 height 10
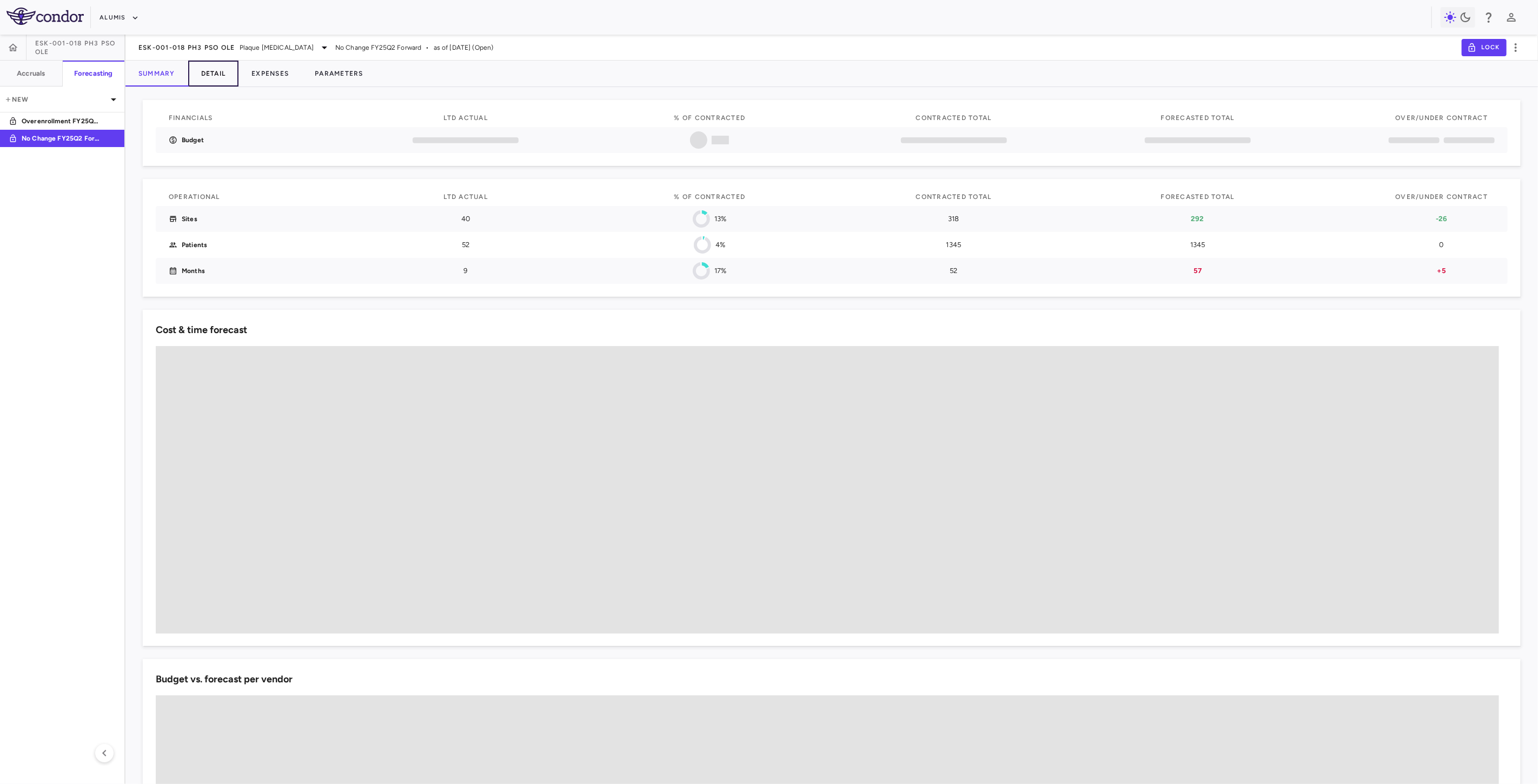
click at [214, 74] on button "Detail" at bounding box center [214, 74] width 51 height 26
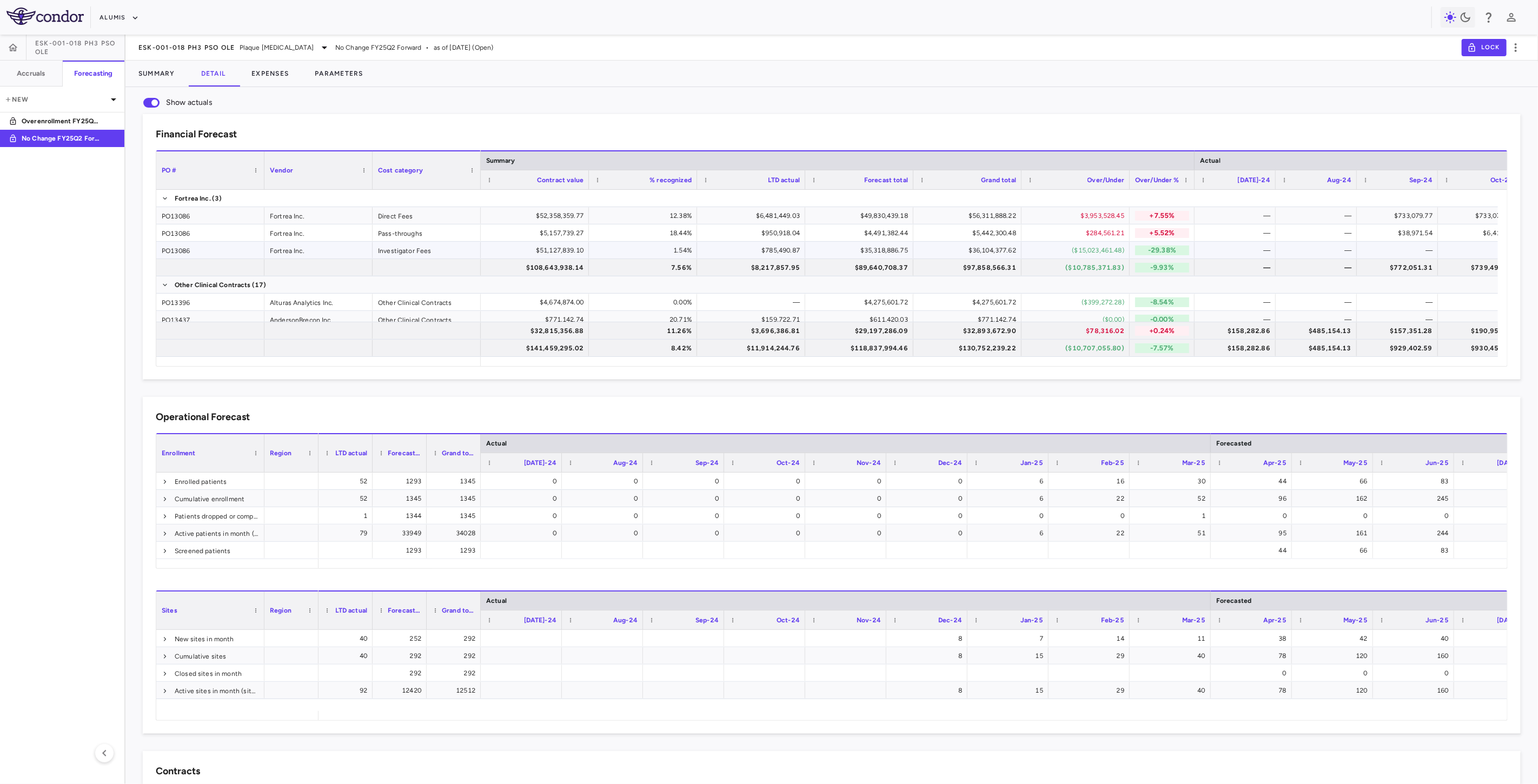
click at [1090, 250] on div "($15,023,461.48)" at bounding box center [1078, 250] width 93 height 17
click at [72, 119] on p "Overenrollment FY25Q2 Forward" at bounding box center [61, 121] width 80 height 10
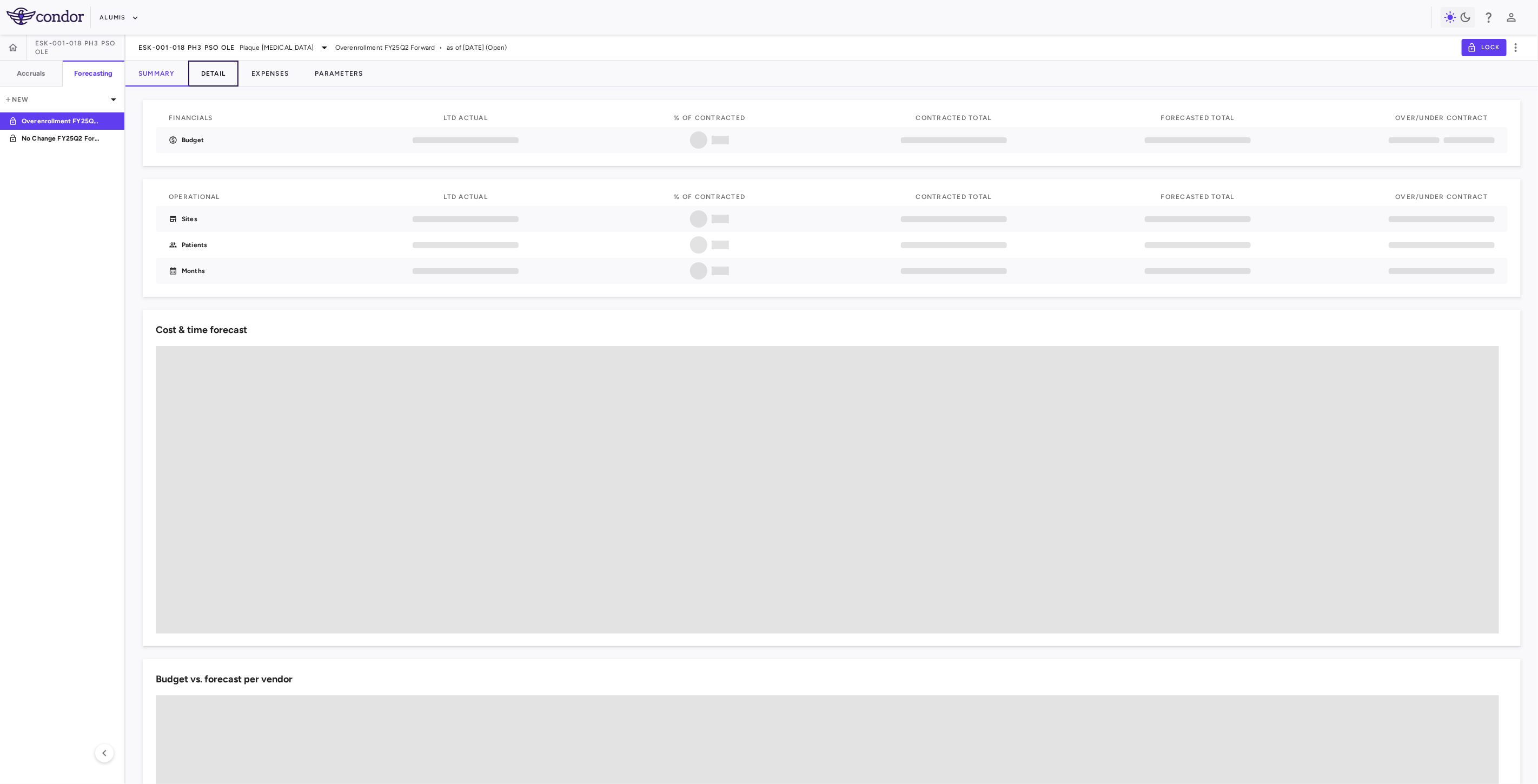
click at [217, 73] on button "Detail" at bounding box center [214, 74] width 51 height 26
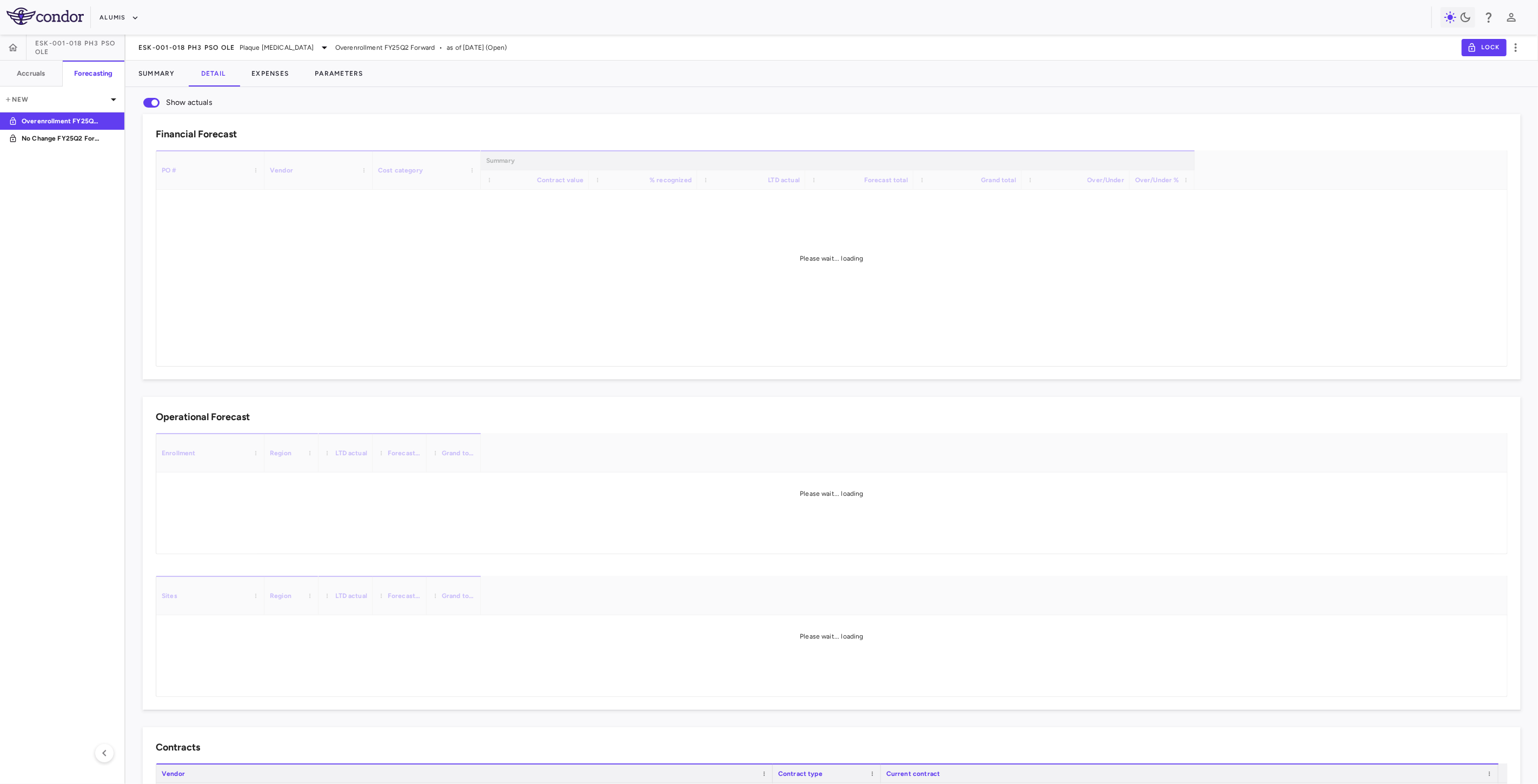
drag, startPoint x: 841, startPoint y: 271, endPoint x: 578, endPoint y: 16, distance: 366.3
click at [578, 16] on div "Alumis" at bounding box center [765, 17] width 1332 height 17
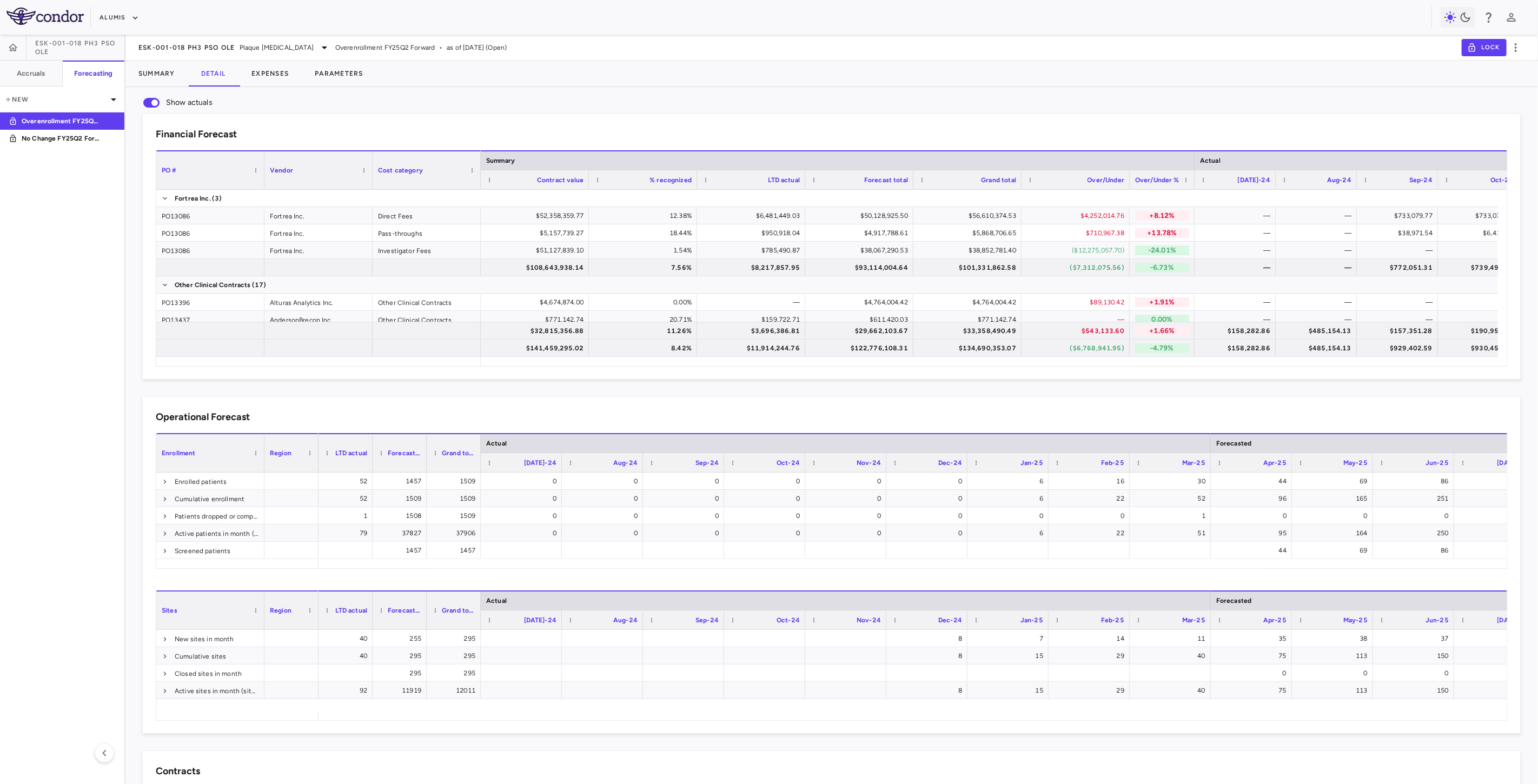
click at [1090, 346] on div "($6,768,941.95)" at bounding box center [1078, 348] width 93 height 17
click at [1105, 248] on div "($12,275,057.70)" at bounding box center [1078, 250] width 93 height 17
drag, startPoint x: 1154, startPoint y: 210, endPoint x: 1187, endPoint y: 199, distance: 34.8
click at [1154, 211] on p "+8.12%" at bounding box center [1162, 216] width 54 height 10
click at [1164, 233] on p "+13.78%" at bounding box center [1162, 232] width 54 height 10
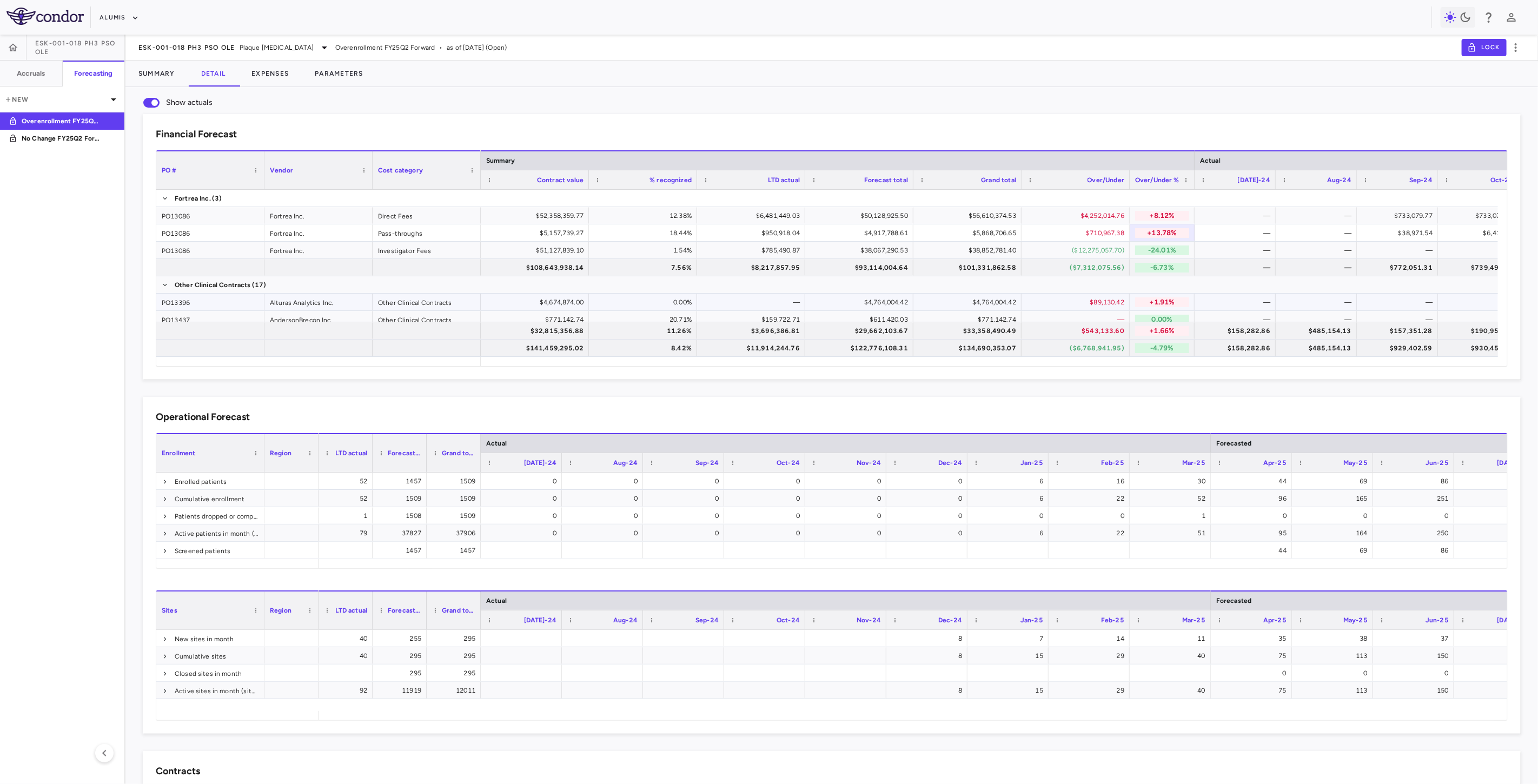
click at [1147, 299] on p "+1.91%" at bounding box center [1162, 302] width 54 height 10
click at [1089, 296] on div "$89,130.42" at bounding box center [1078, 302] width 93 height 17
click at [286, 307] on div "Alturas Analytics Inc." at bounding box center [318, 302] width 108 height 17
click at [1089, 215] on div "$4,252,014.76" at bounding box center [1078, 216] width 93 height 17
click at [1147, 218] on p "+8.12%" at bounding box center [1162, 216] width 54 height 10
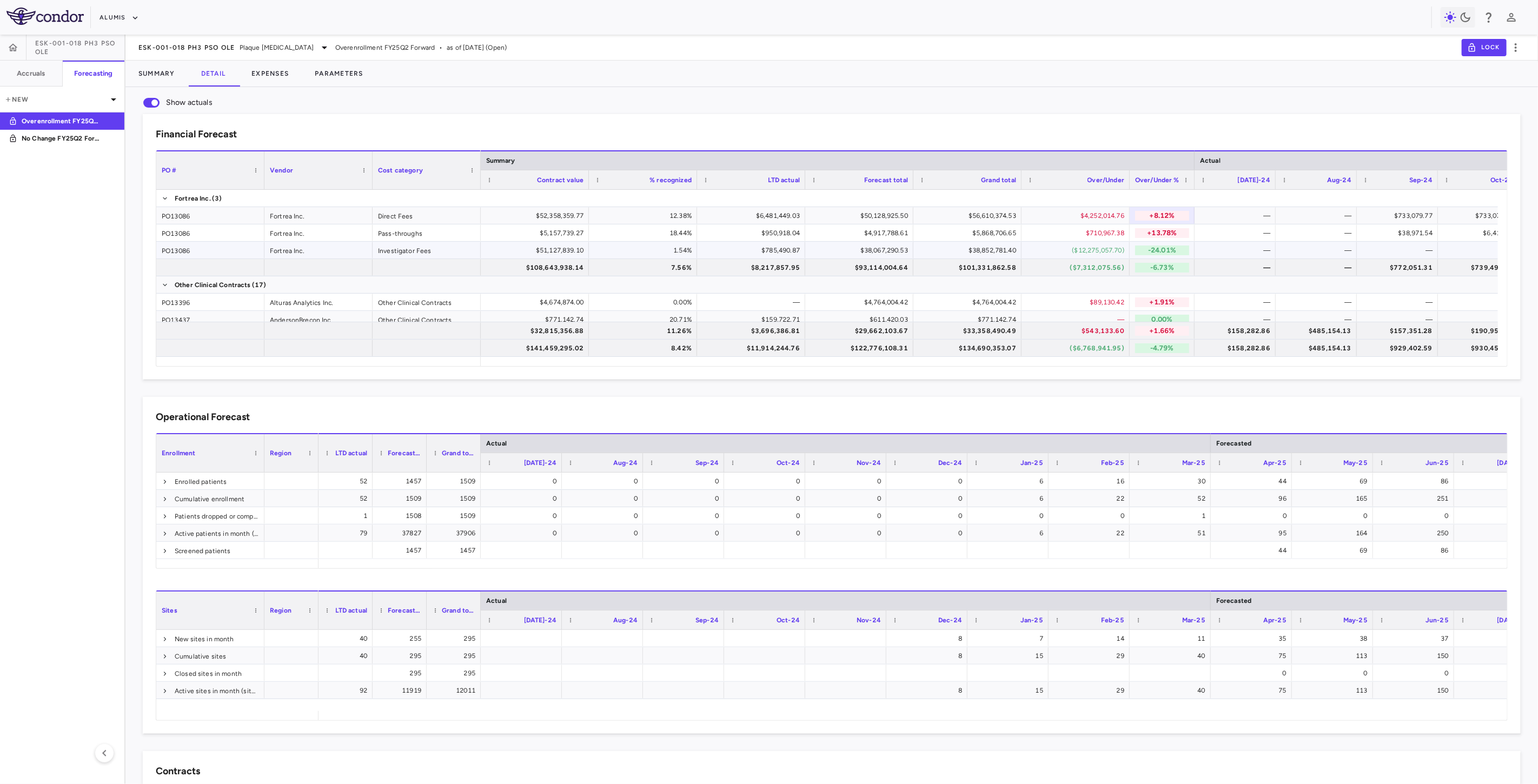
click at [1153, 251] on p "-24.01%" at bounding box center [1162, 250] width 54 height 10
click at [1517, 46] on icon "button" at bounding box center [1515, 47] width 13 height 13
click at [1508, 85] on div "Duplicate" at bounding box center [1500, 84] width 48 height 18
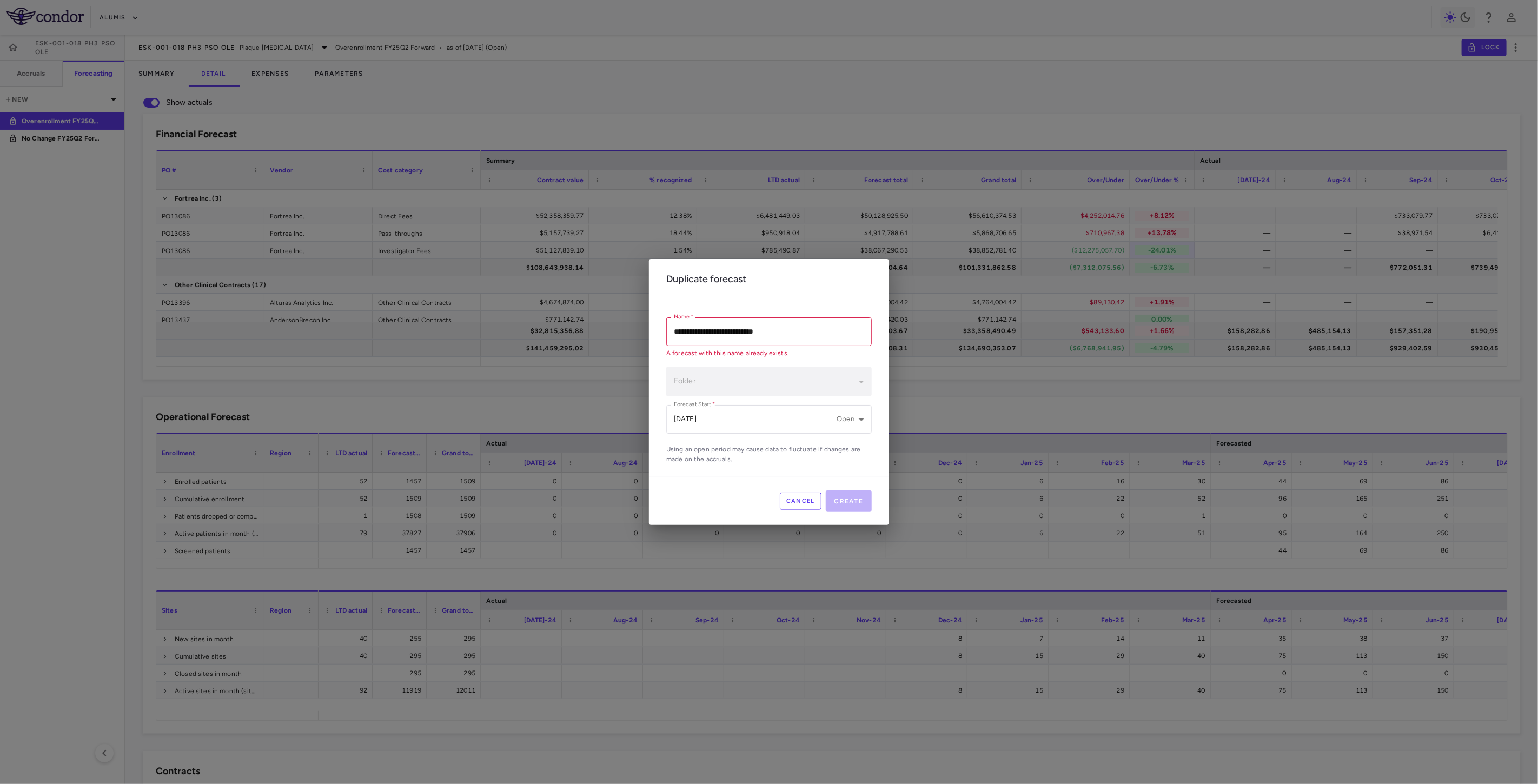
click at [809, 503] on button "Cancel" at bounding box center [800, 501] width 42 height 17
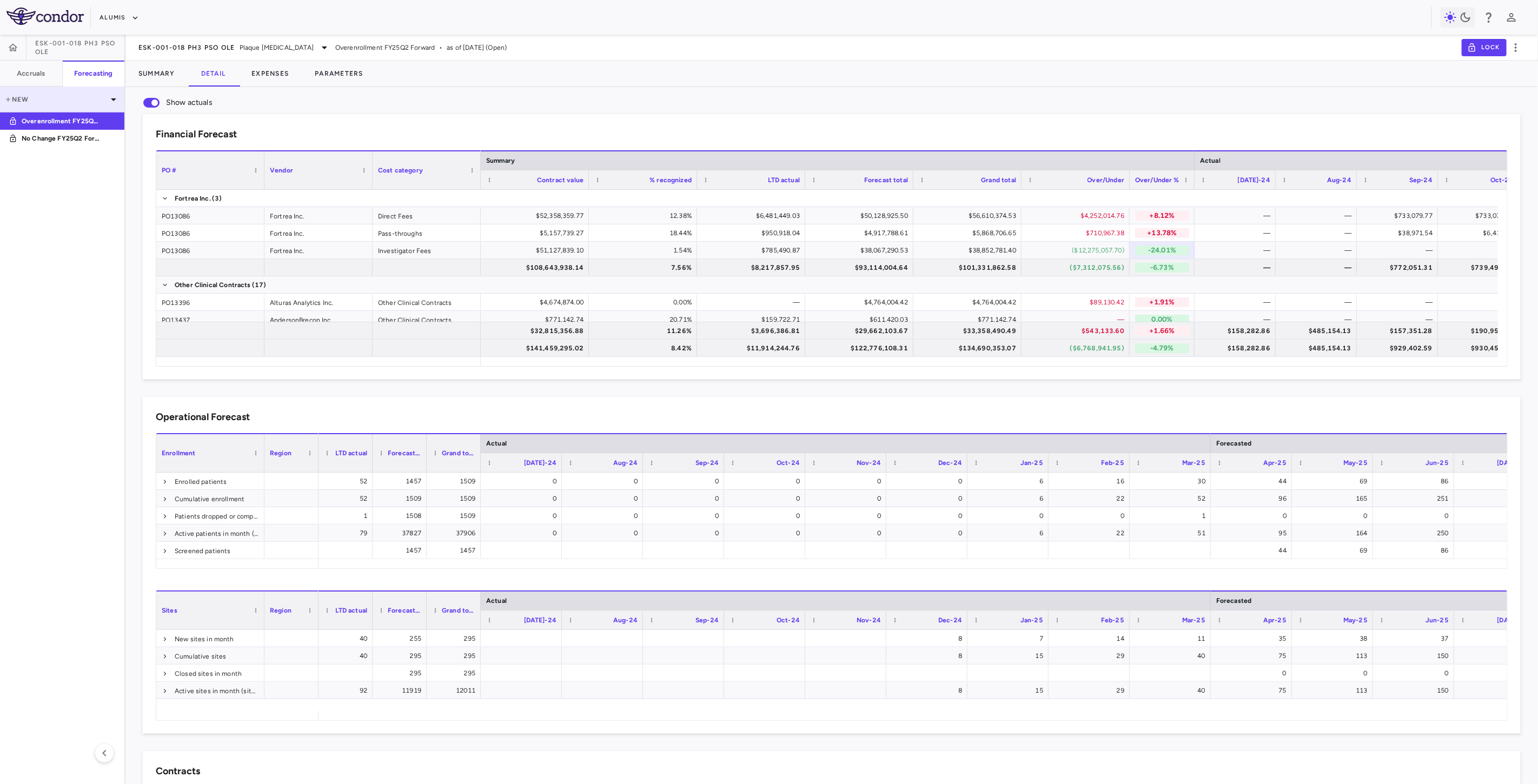
click at [40, 93] on div "New" at bounding box center [62, 100] width 125 height 26
click at [72, 231] on div at bounding box center [769, 392] width 1538 height 784
click at [119, 19] on button "Alumis" at bounding box center [119, 17] width 40 height 17
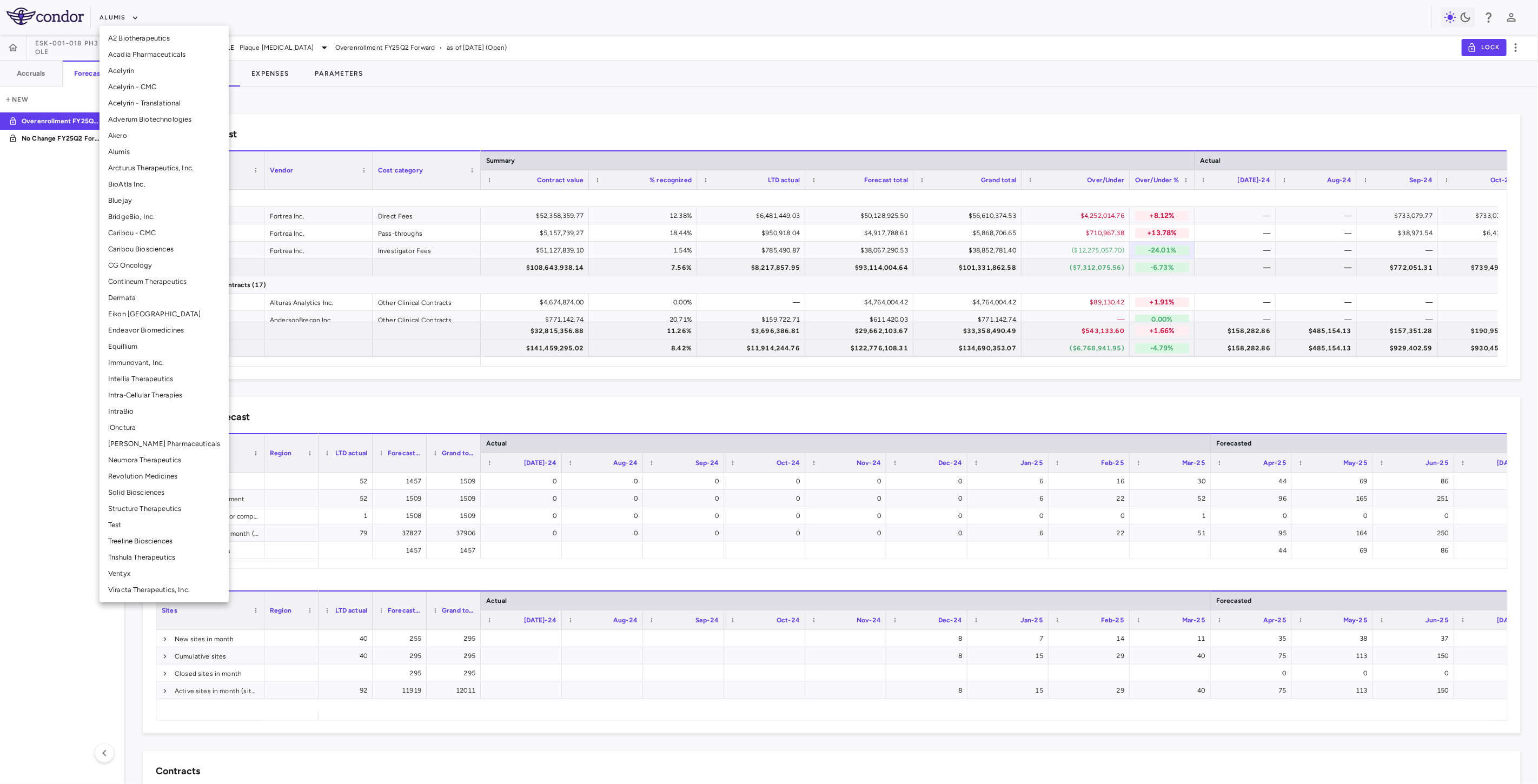
click at [138, 441] on li "[PERSON_NAME] Pharmaceuticals" at bounding box center [164, 444] width 129 height 16
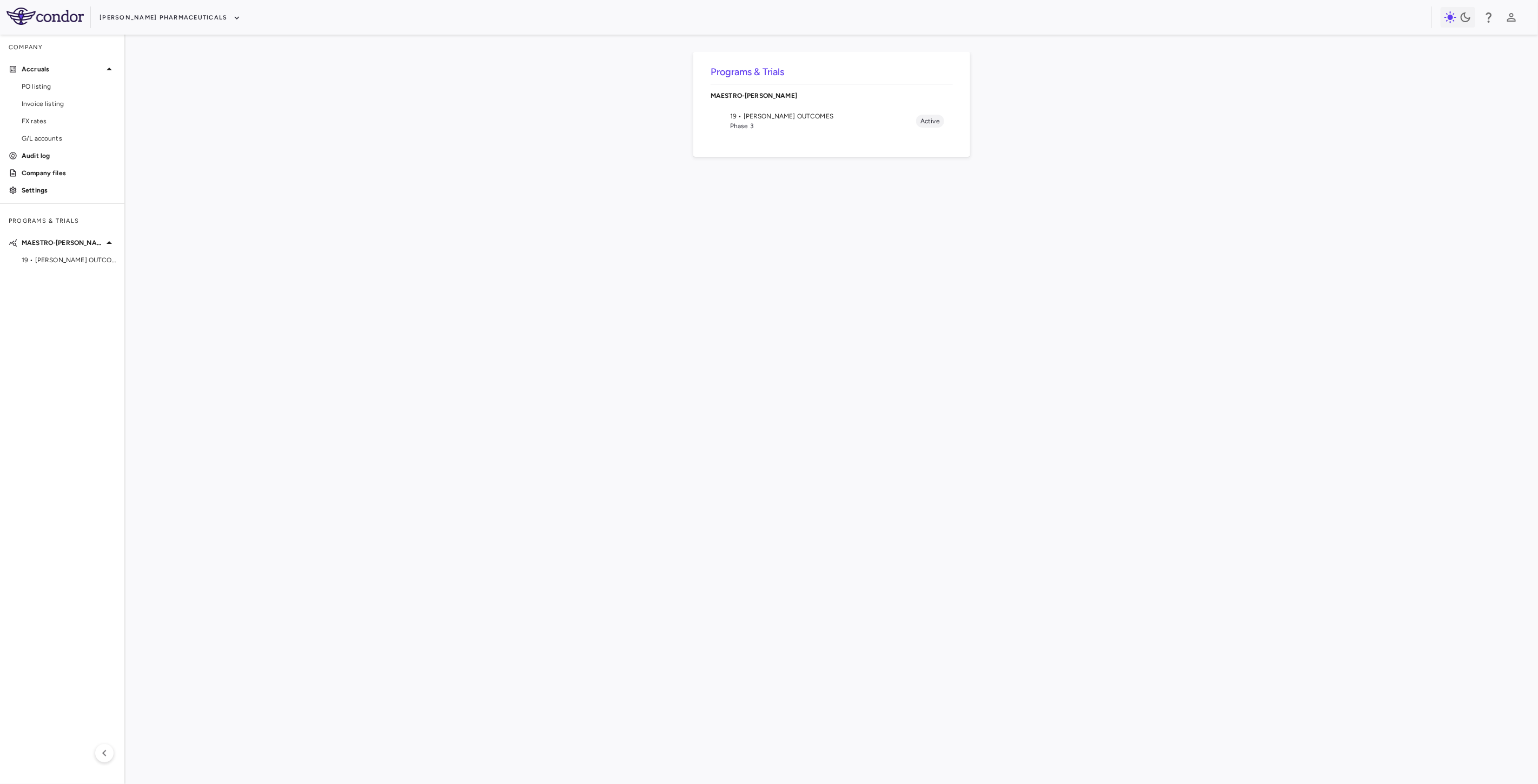
click at [758, 127] on span "Phase 3" at bounding box center [823, 125] width 186 height 10
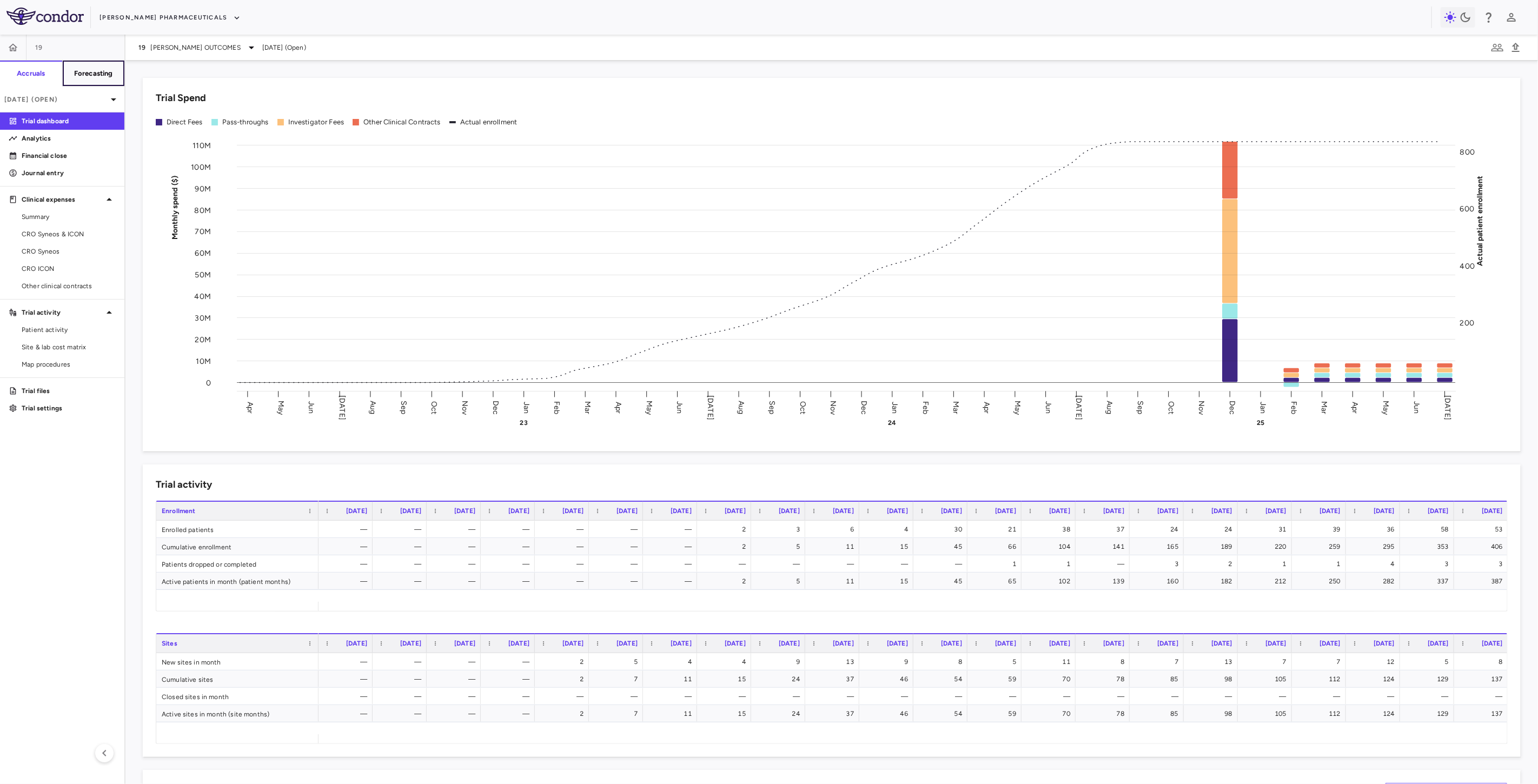
click at [101, 68] on h6 "Forecasting" at bounding box center [93, 73] width 39 height 10
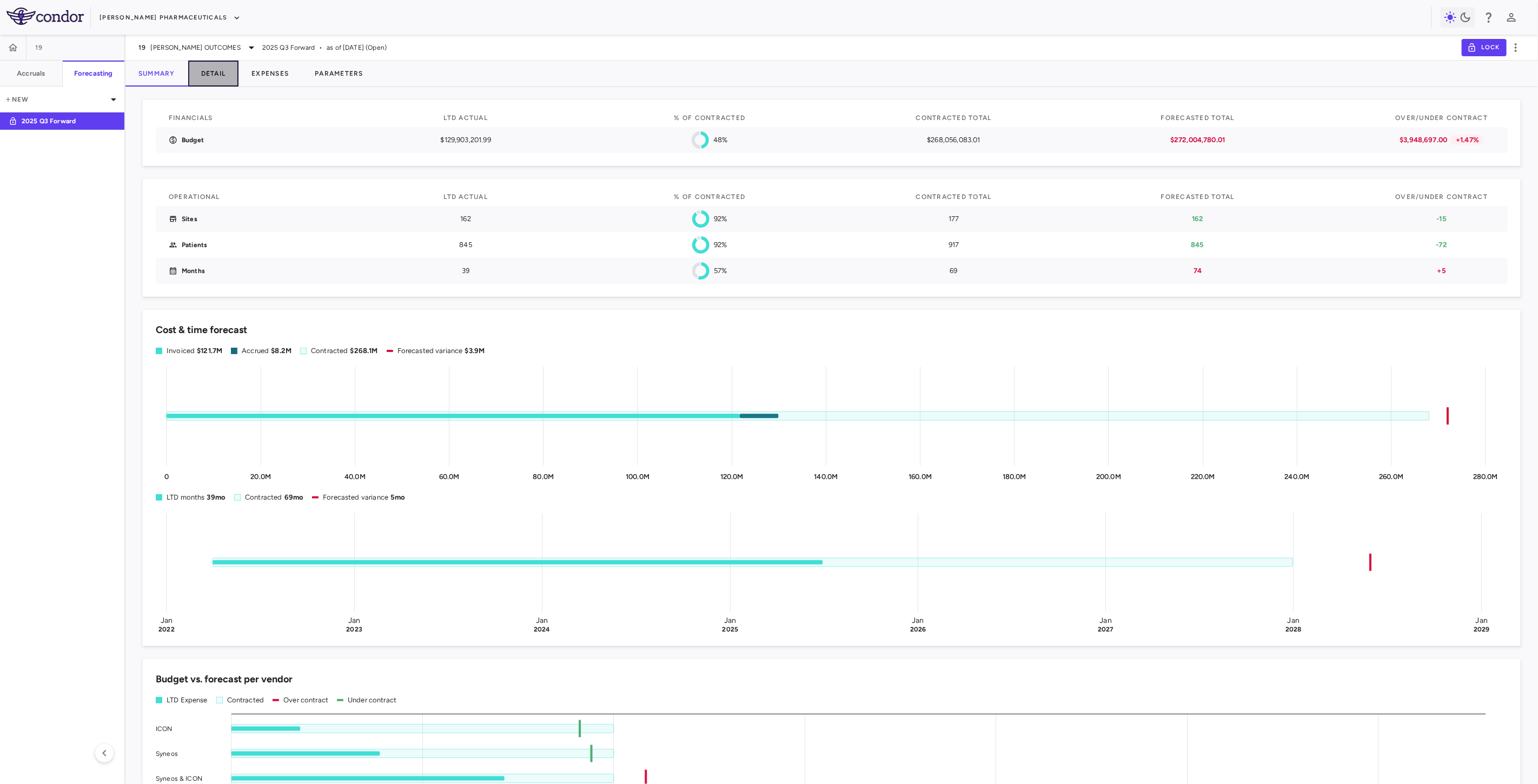
click at [212, 71] on button "Detail" at bounding box center [214, 74] width 51 height 26
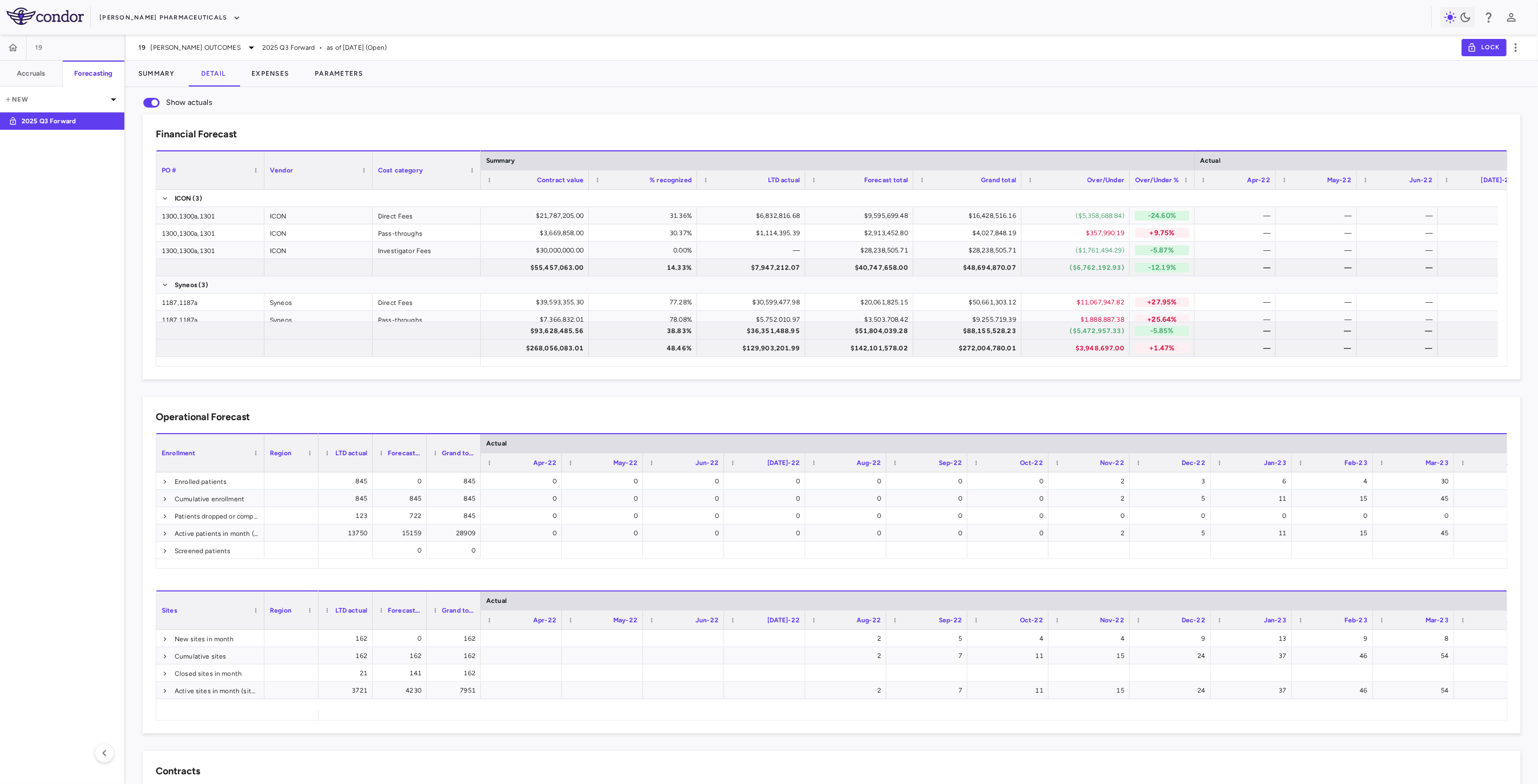
click at [363, 110] on div "Financial Forecast Drag here to set column labels PO # Vendor Cost category" at bounding box center [823, 238] width 1395 height 283
click at [333, 76] on button "Parameters" at bounding box center [339, 74] width 74 height 26
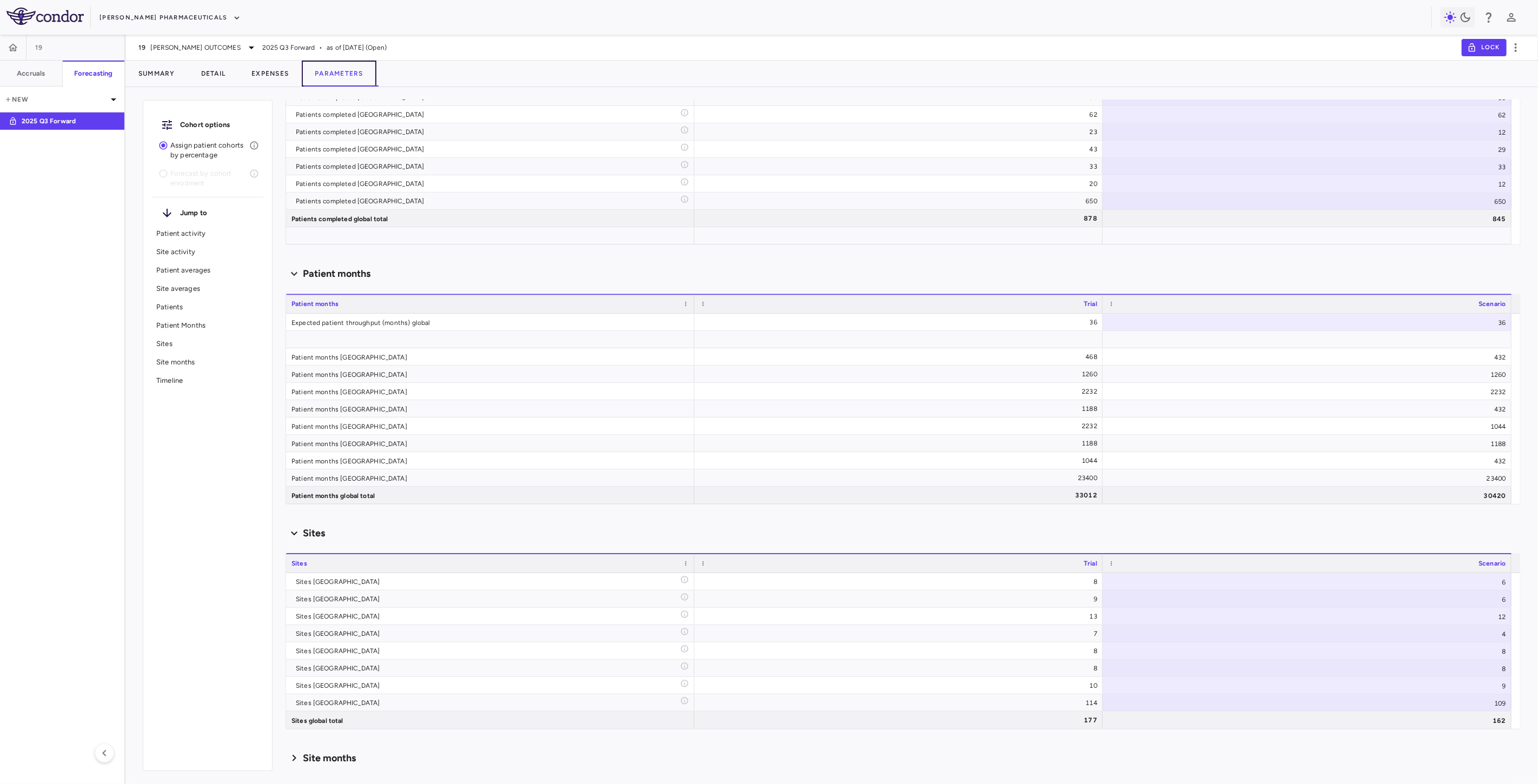
scroll to position [2471, 0]
